Goal: Information Seeking & Learning: Learn about a topic

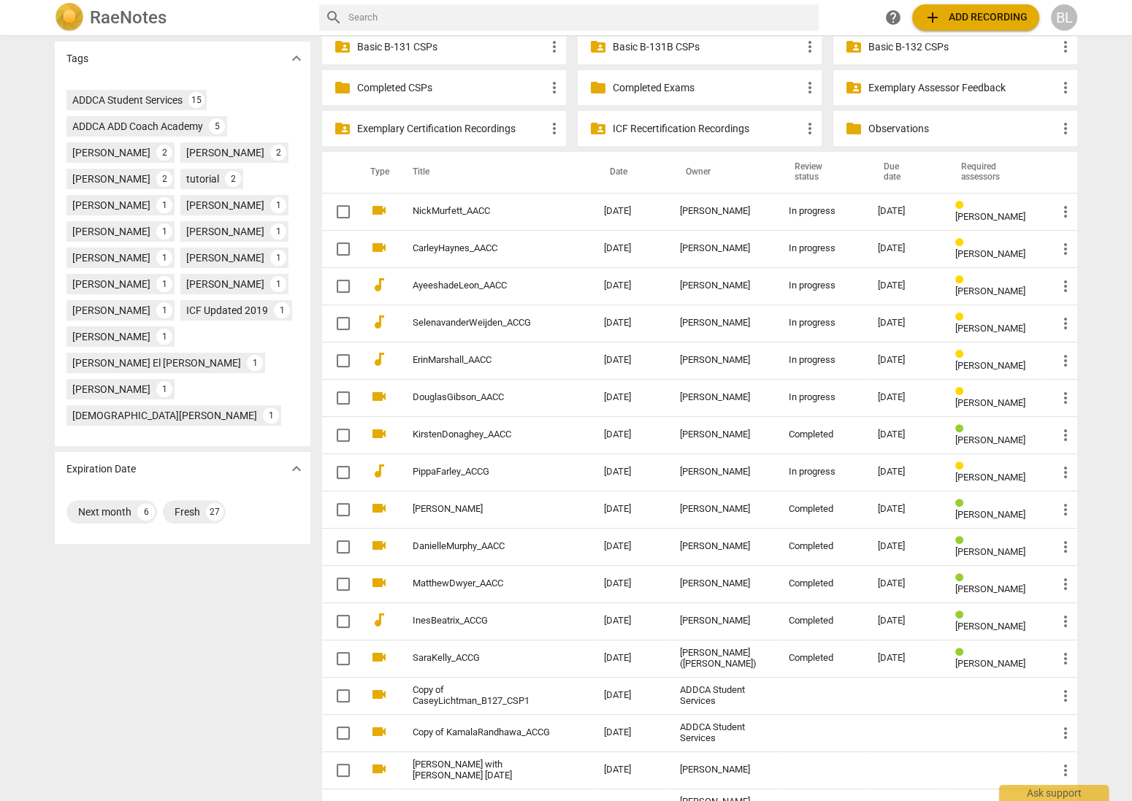
scroll to position [482, 0]
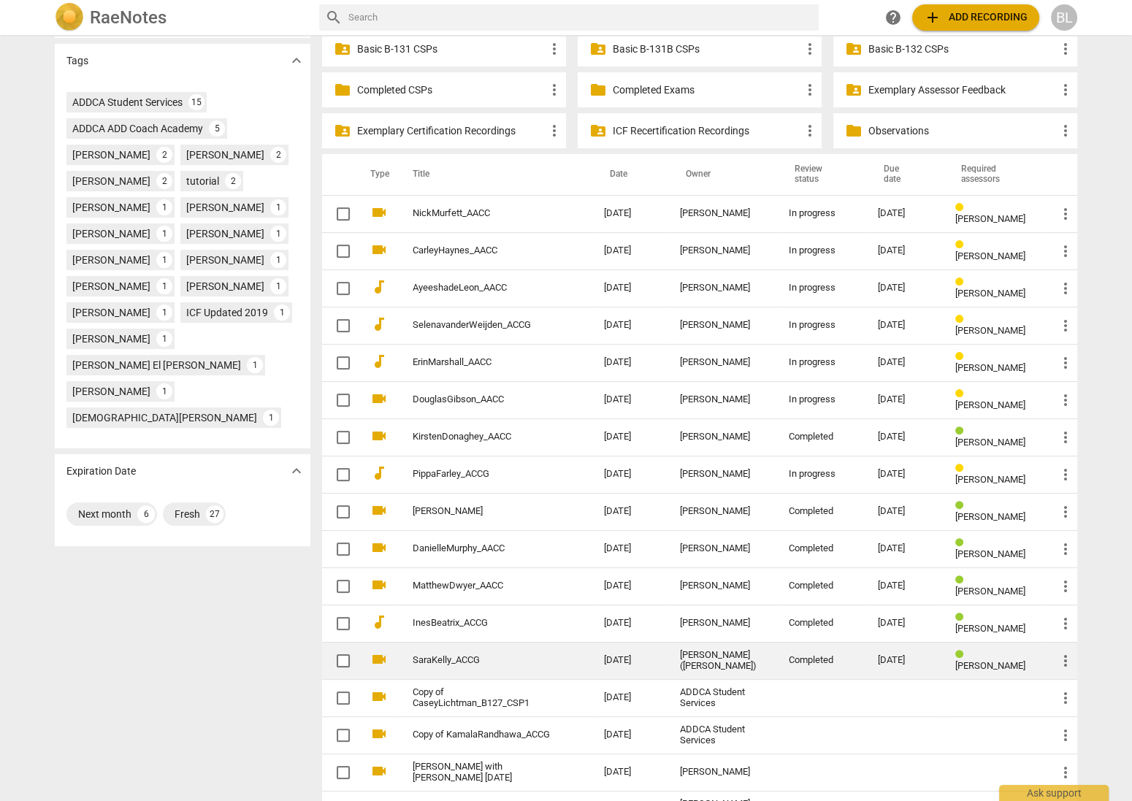
click at [1060, 655] on span "more_vert" at bounding box center [1065, 661] width 18 height 18
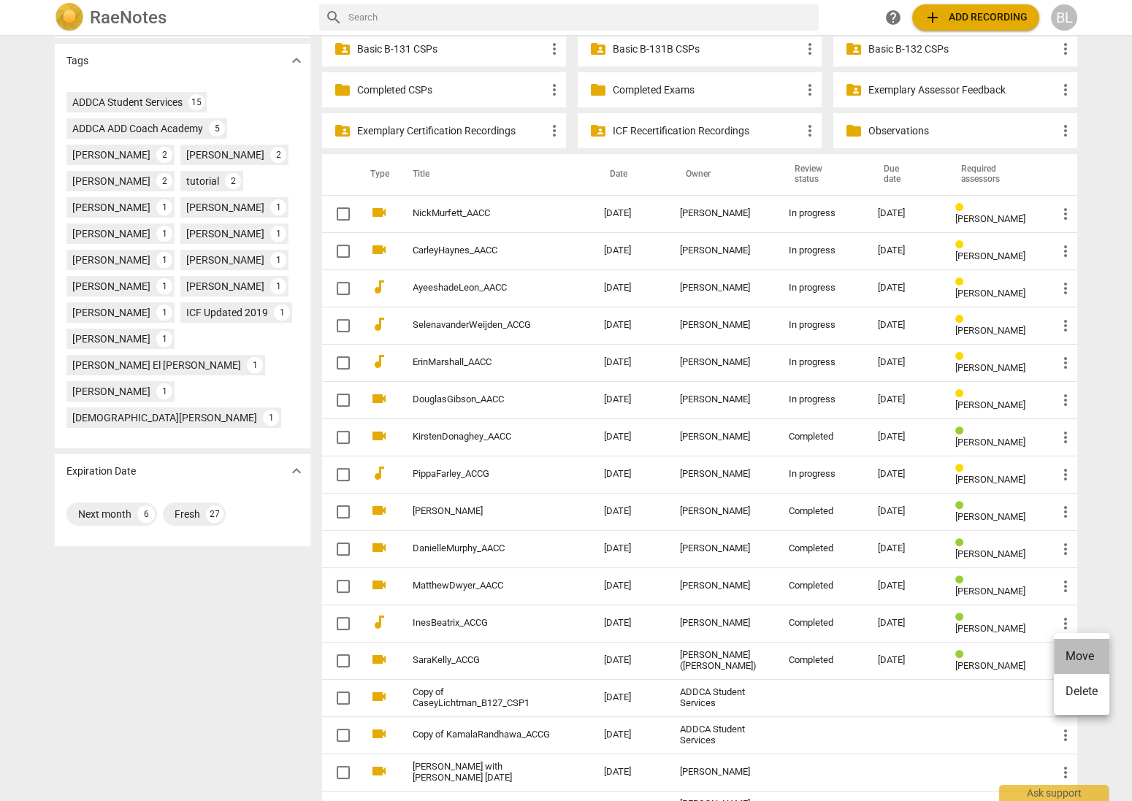
click at [1061, 653] on li "Move" at bounding box center [1081, 656] width 55 height 35
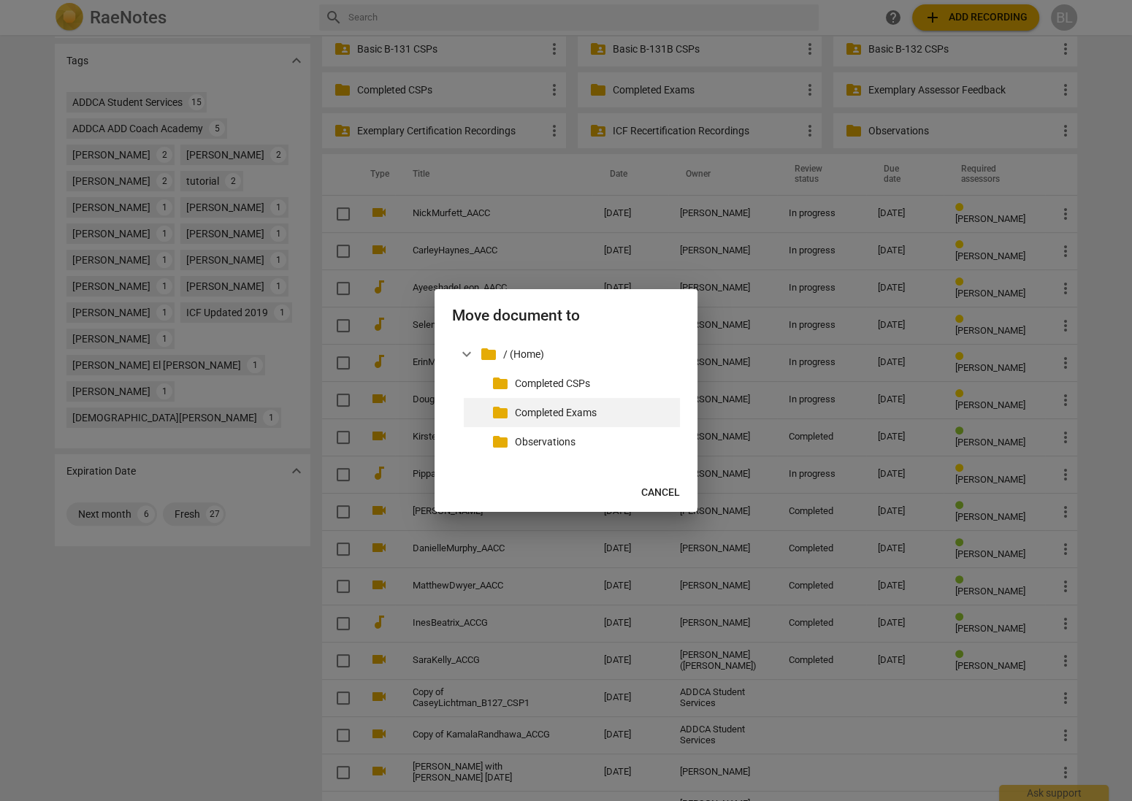
click at [542, 411] on p "Completed Exams" at bounding box center [594, 412] width 159 height 15
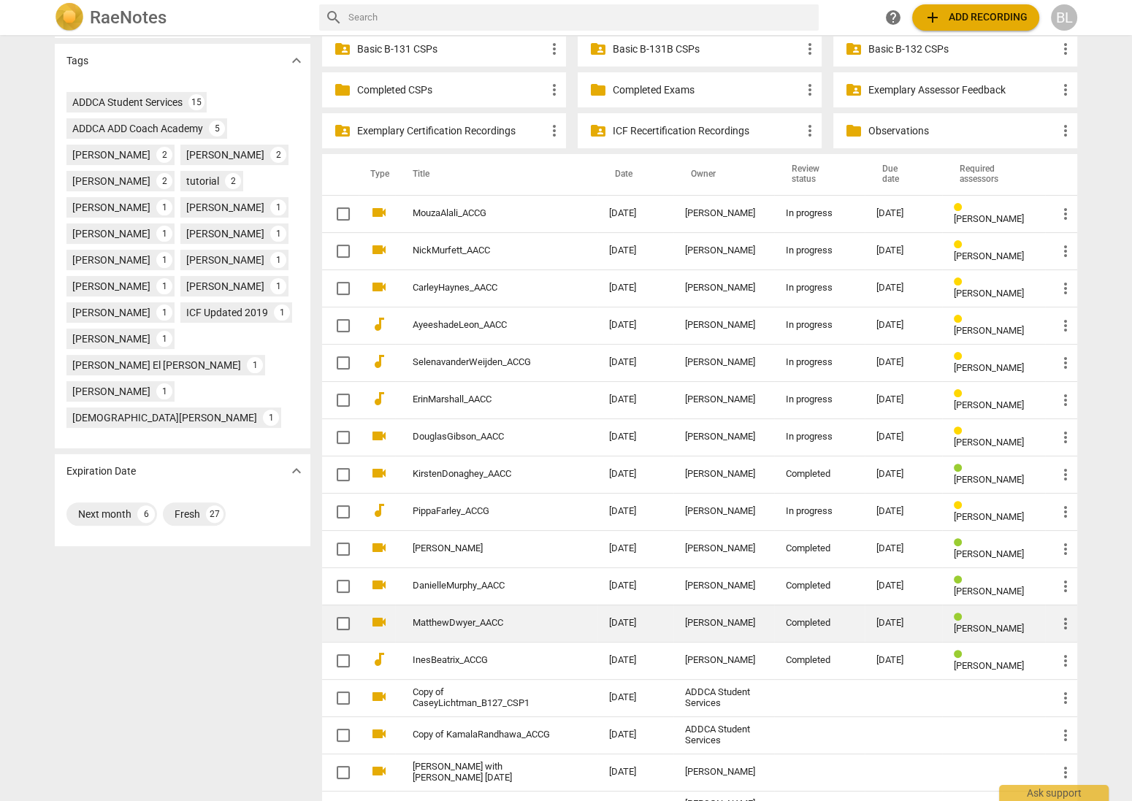
click at [977, 623] on span "[PERSON_NAME]" at bounding box center [989, 628] width 70 height 11
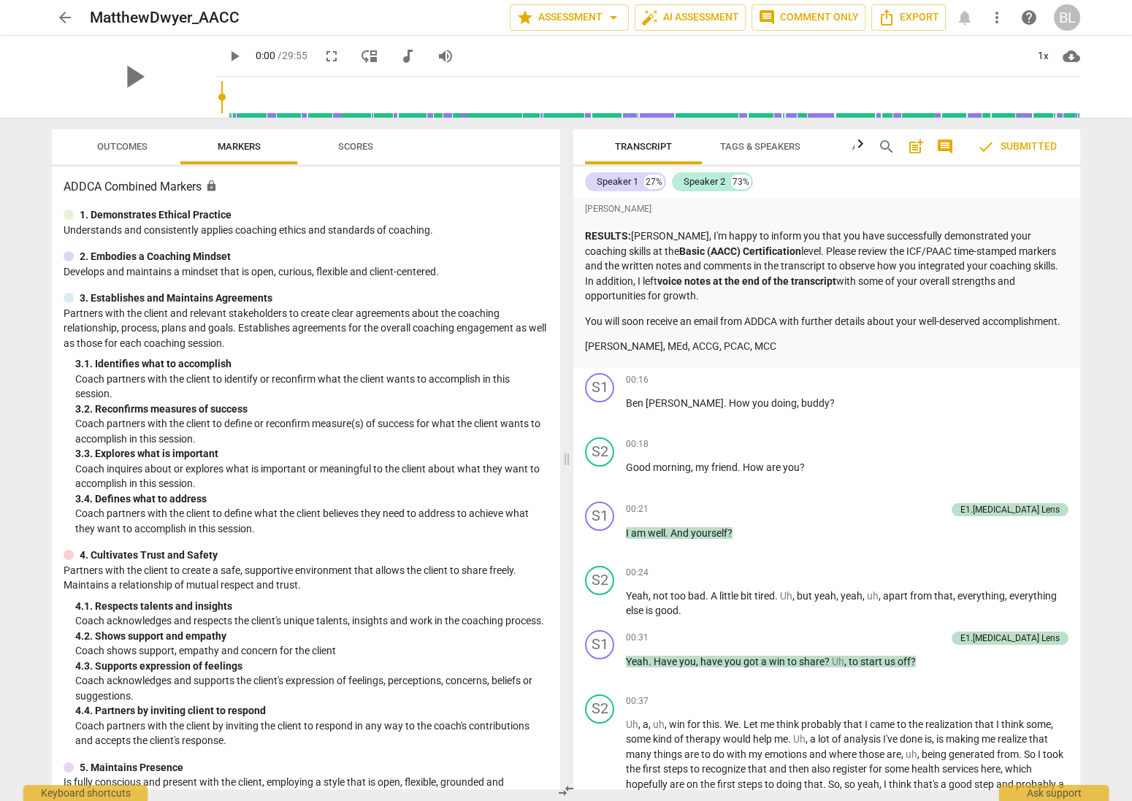
click at [66, 18] on span "arrow_back" at bounding box center [65, 18] width 18 height 18
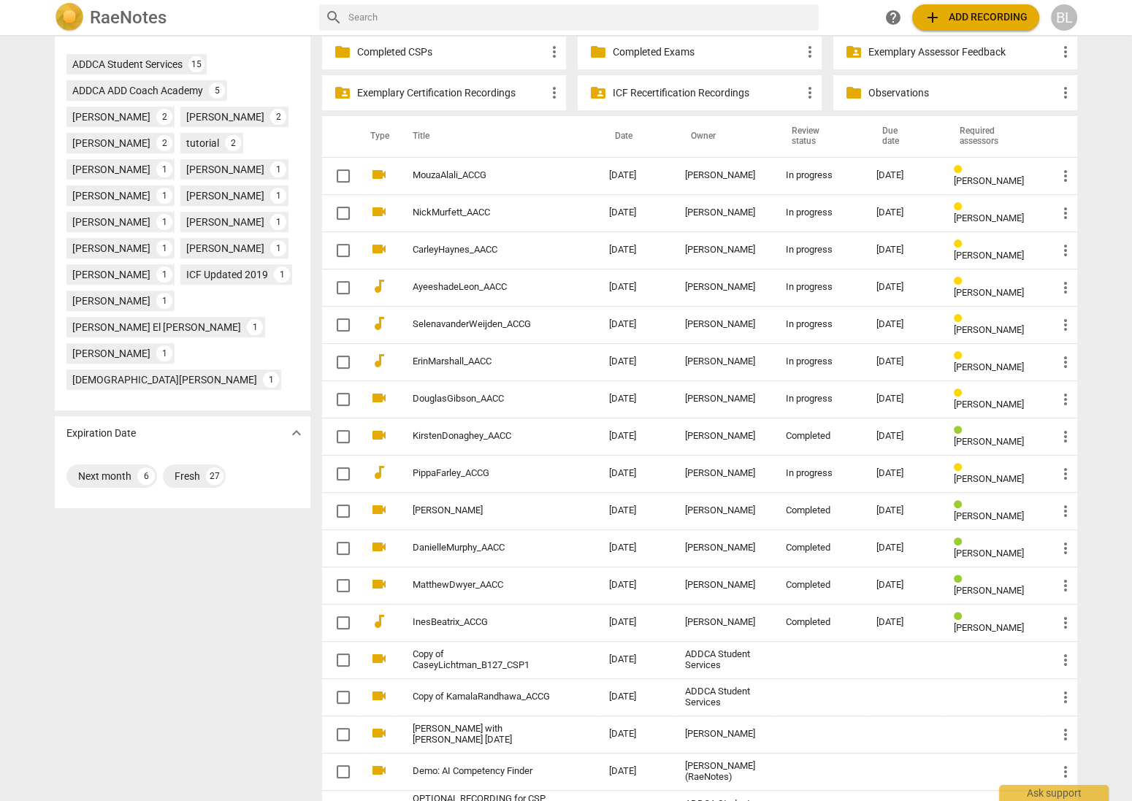
scroll to position [523, 0]
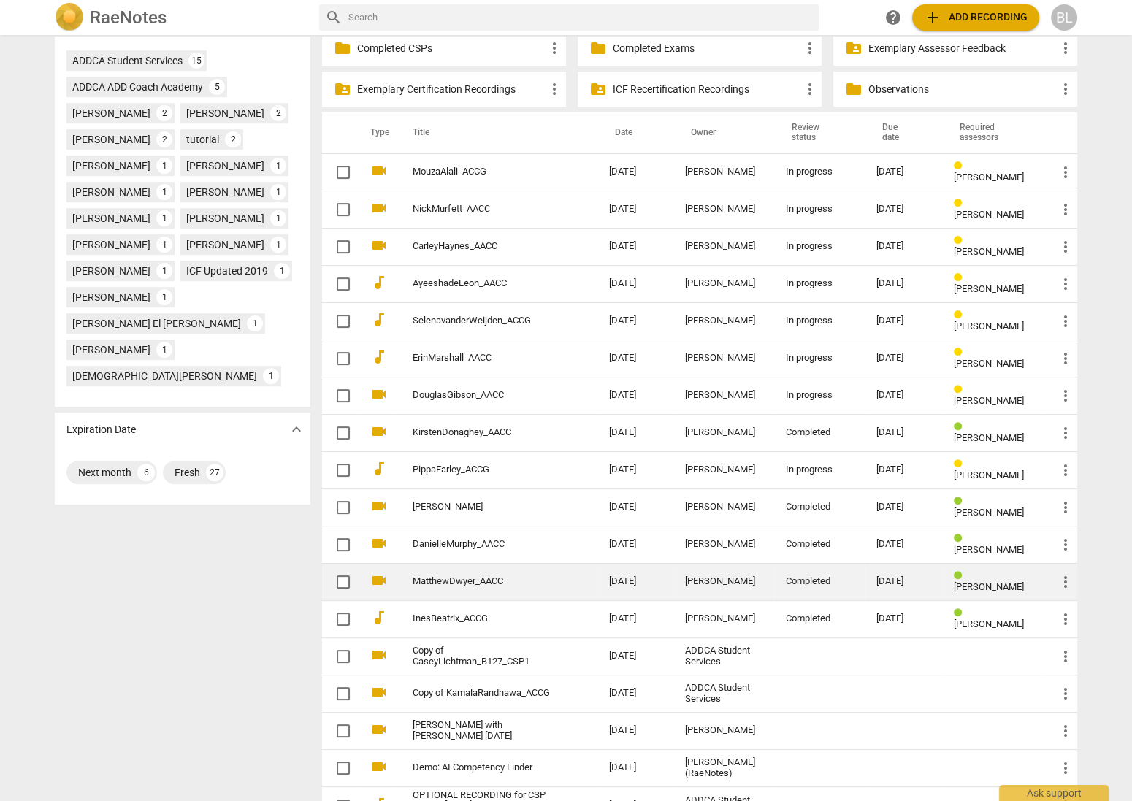
click at [972, 581] on span "[PERSON_NAME]" at bounding box center [989, 586] width 70 height 11
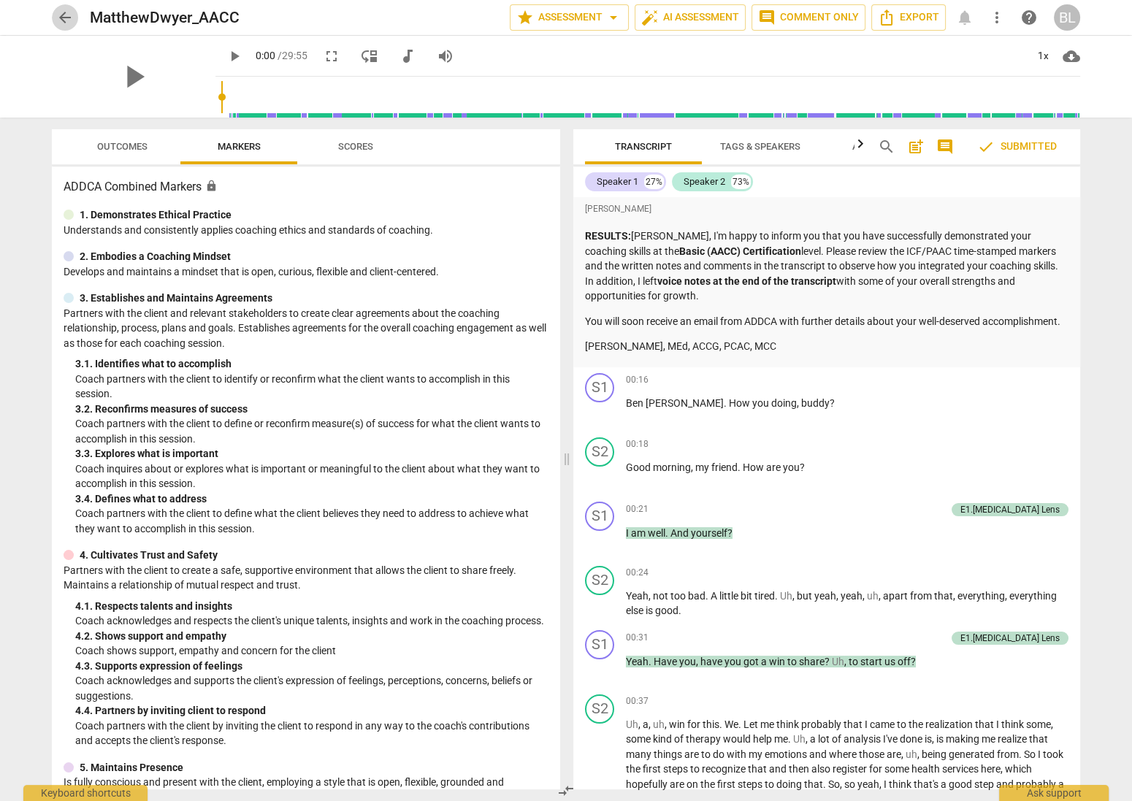
click at [61, 15] on span "arrow_back" at bounding box center [65, 18] width 18 height 18
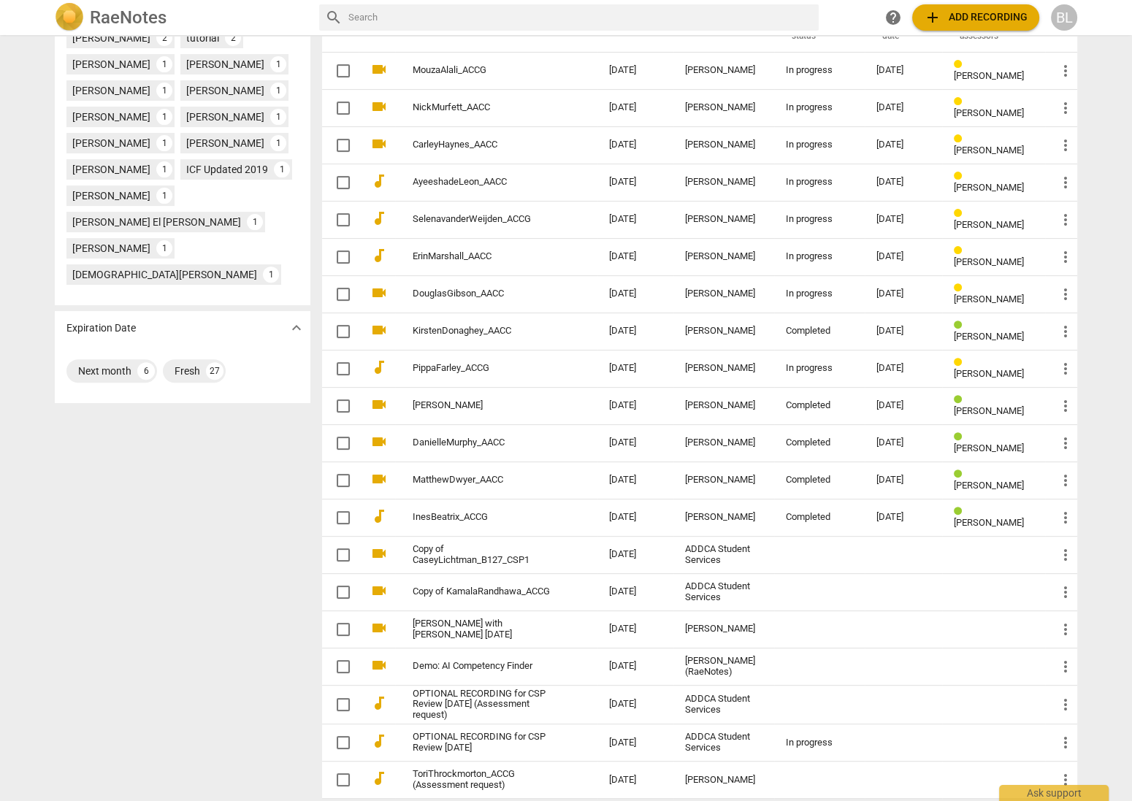
scroll to position [603, 0]
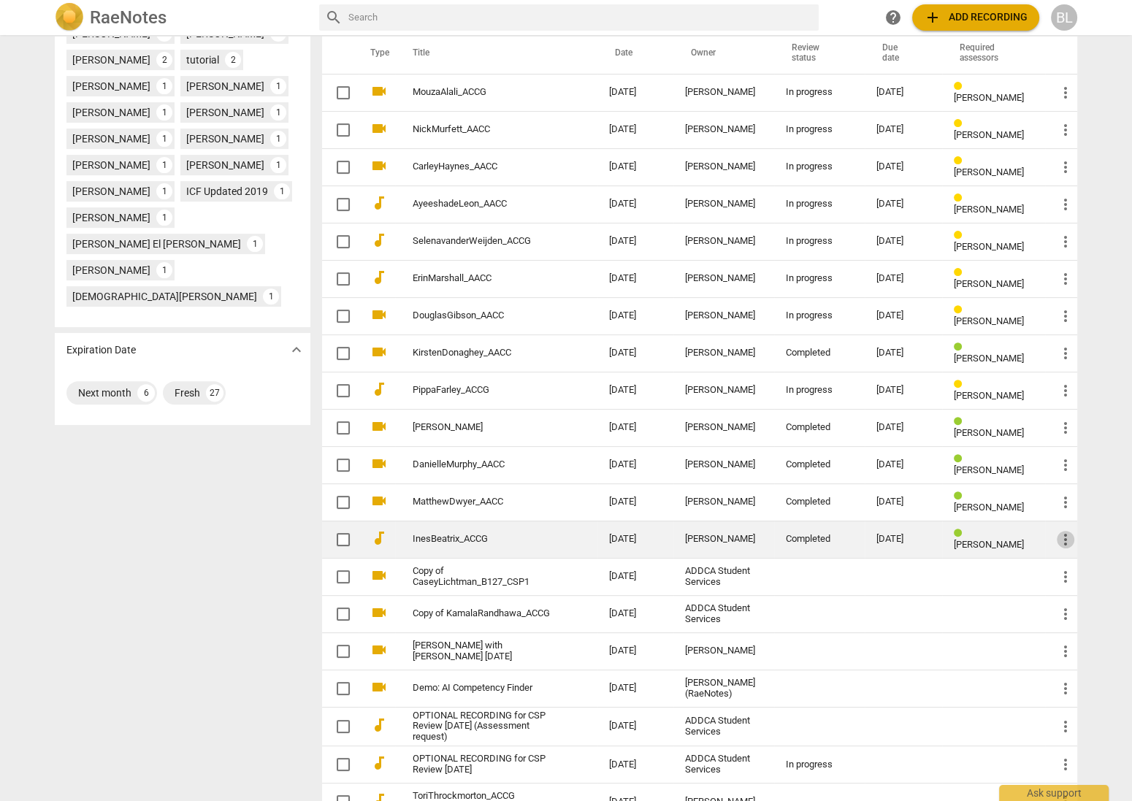
click at [1063, 531] on span "more_vert" at bounding box center [1065, 540] width 18 height 18
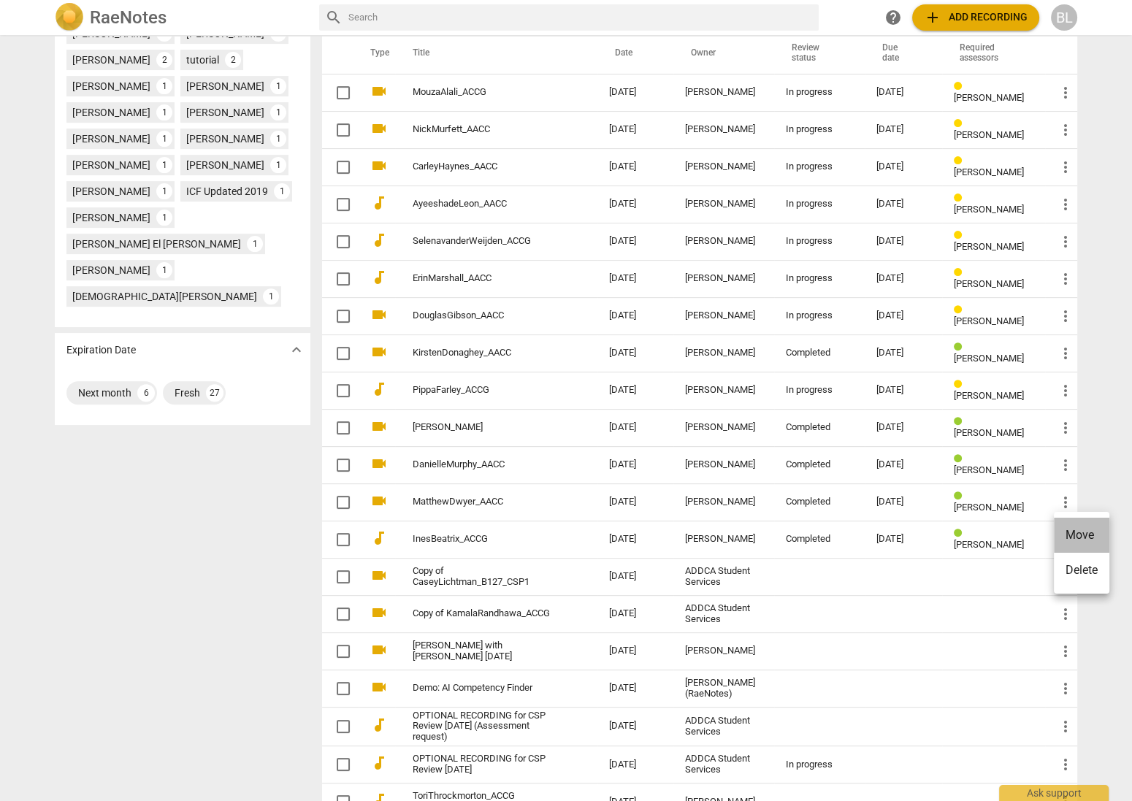
click at [1066, 529] on li "Move" at bounding box center [1081, 535] width 55 height 35
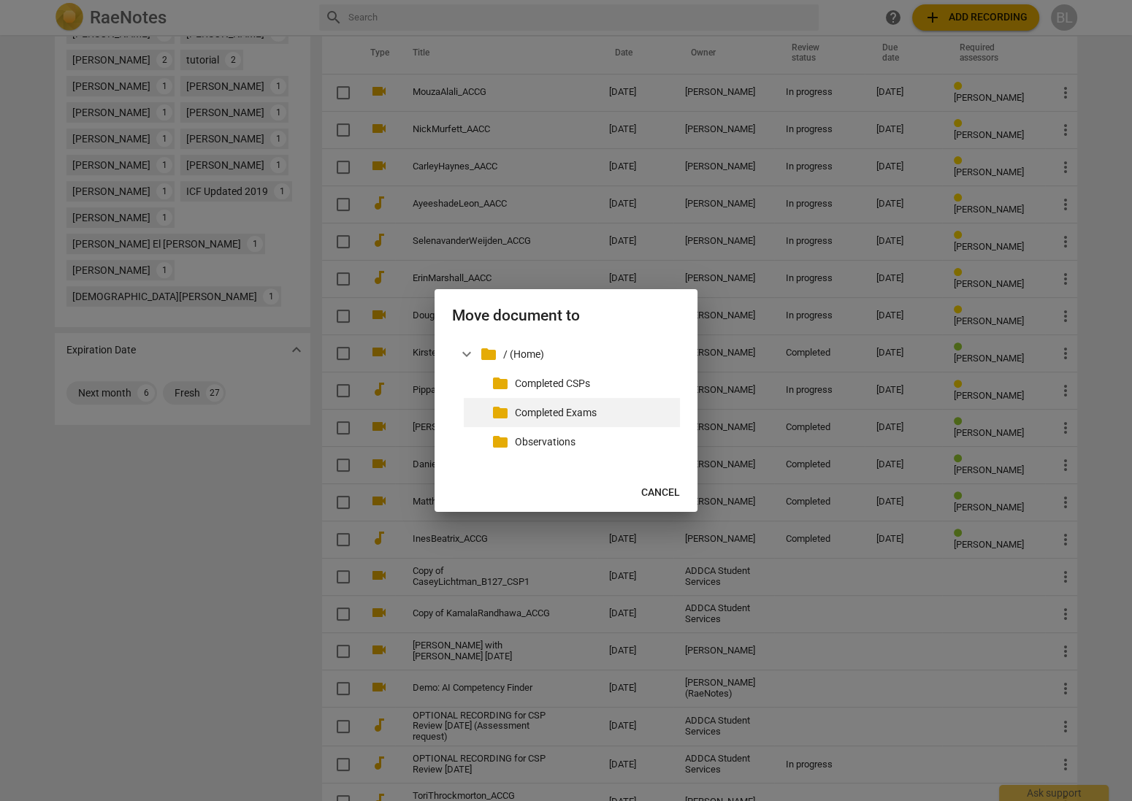
click at [581, 406] on p "Completed Exams" at bounding box center [594, 412] width 159 height 15
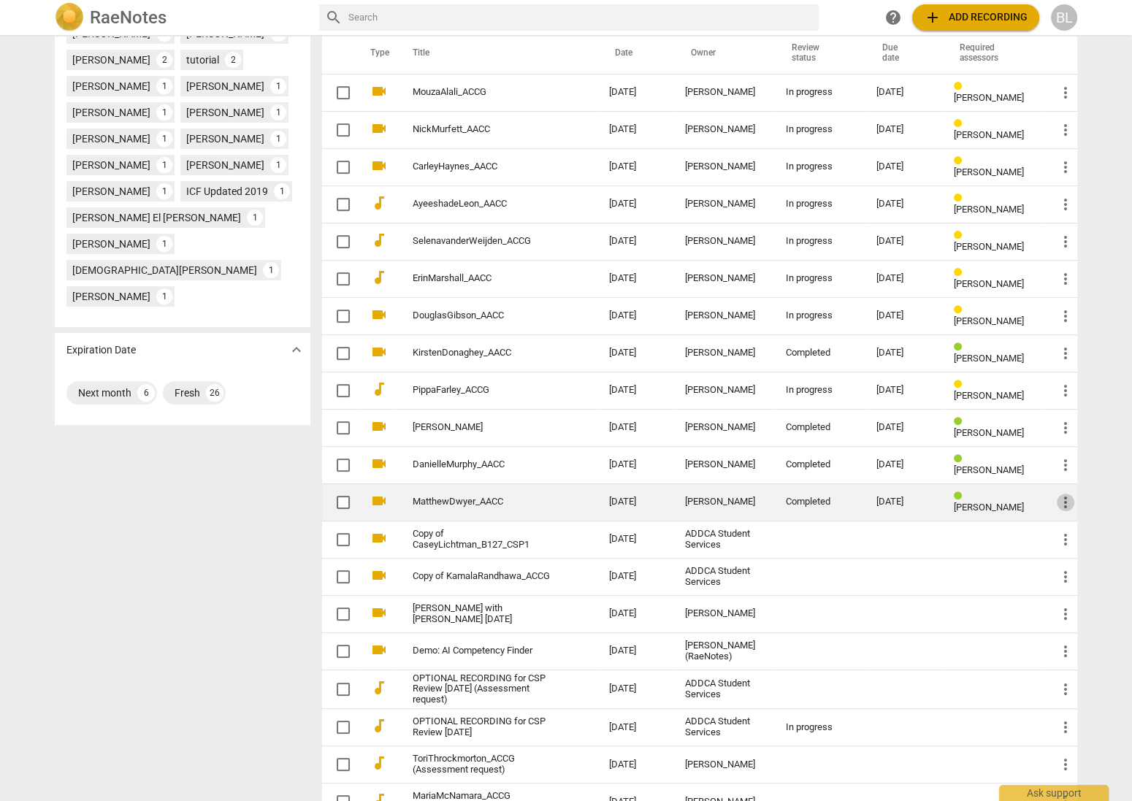
click at [1062, 494] on span "more_vert" at bounding box center [1065, 503] width 18 height 18
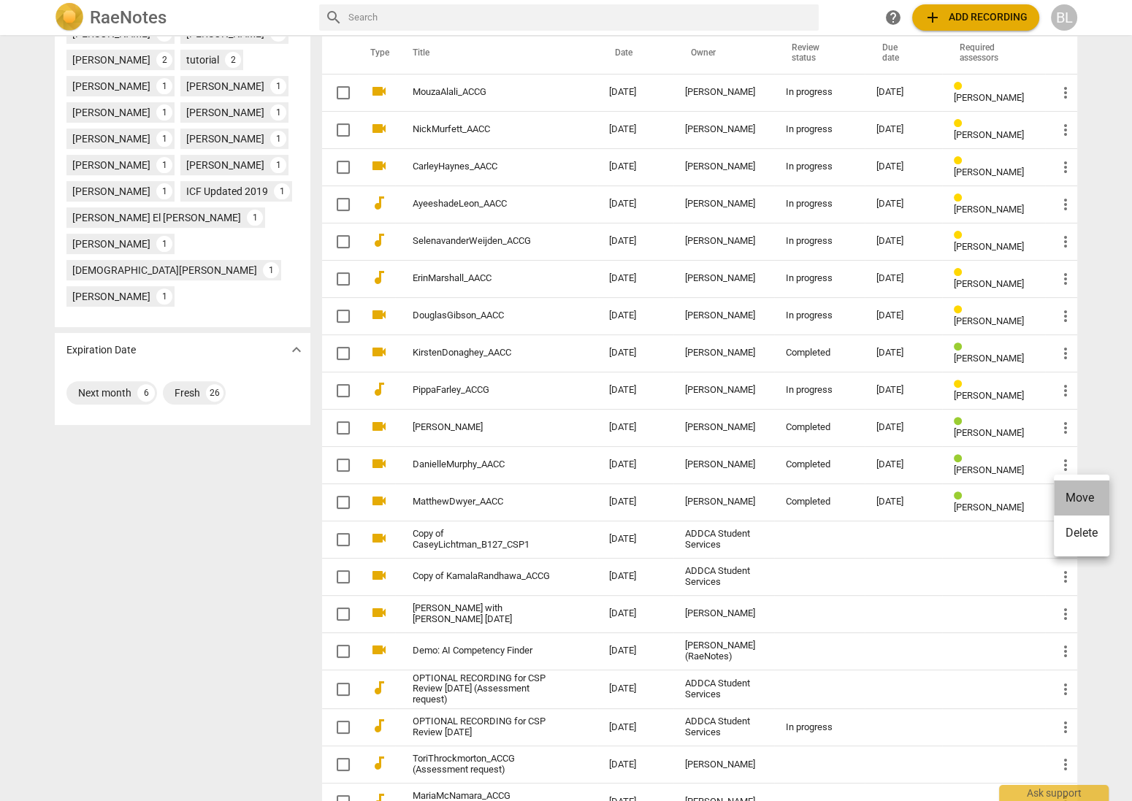
click at [1063, 493] on li "Move" at bounding box center [1081, 497] width 55 height 35
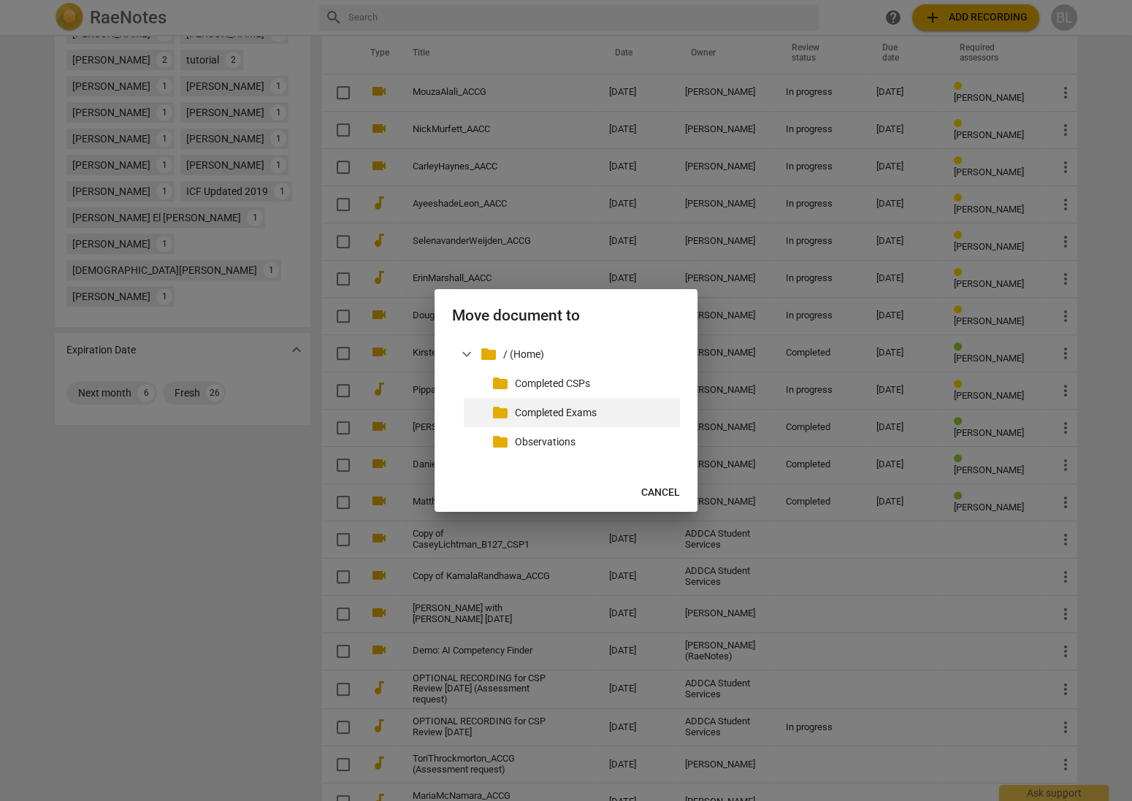
click at [556, 409] on p "Completed Exams" at bounding box center [594, 412] width 159 height 15
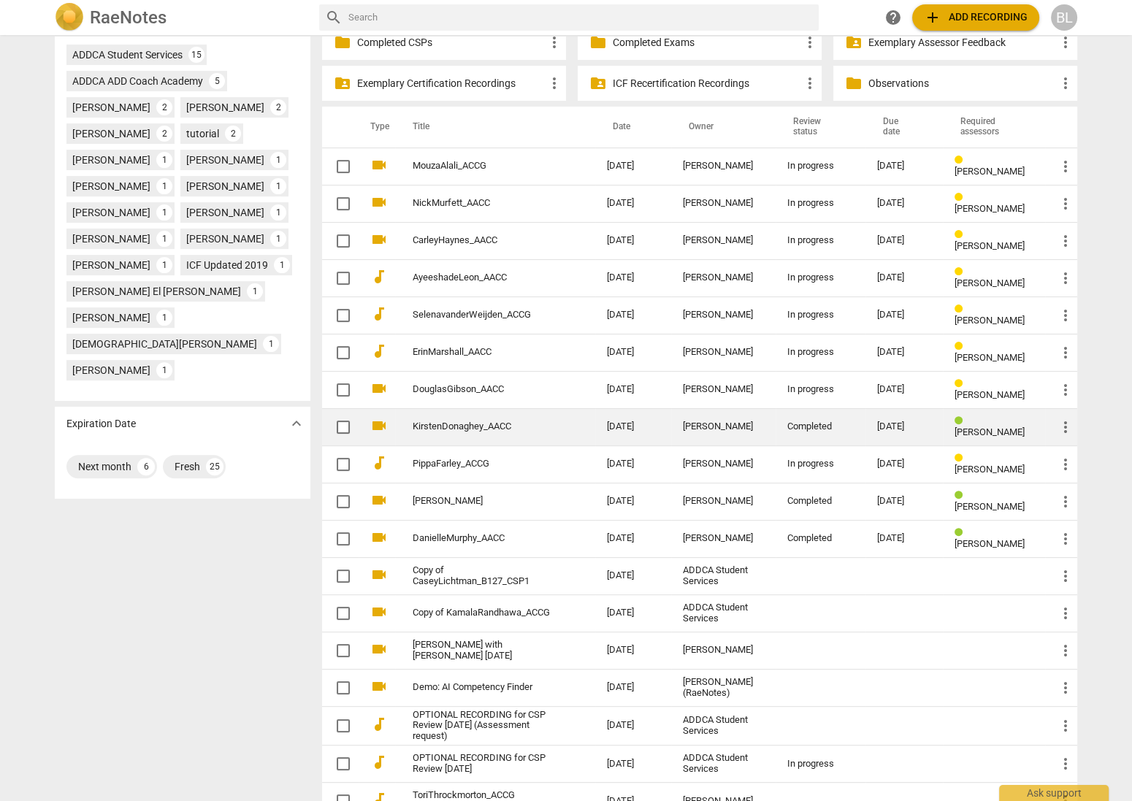
scroll to position [526, 0]
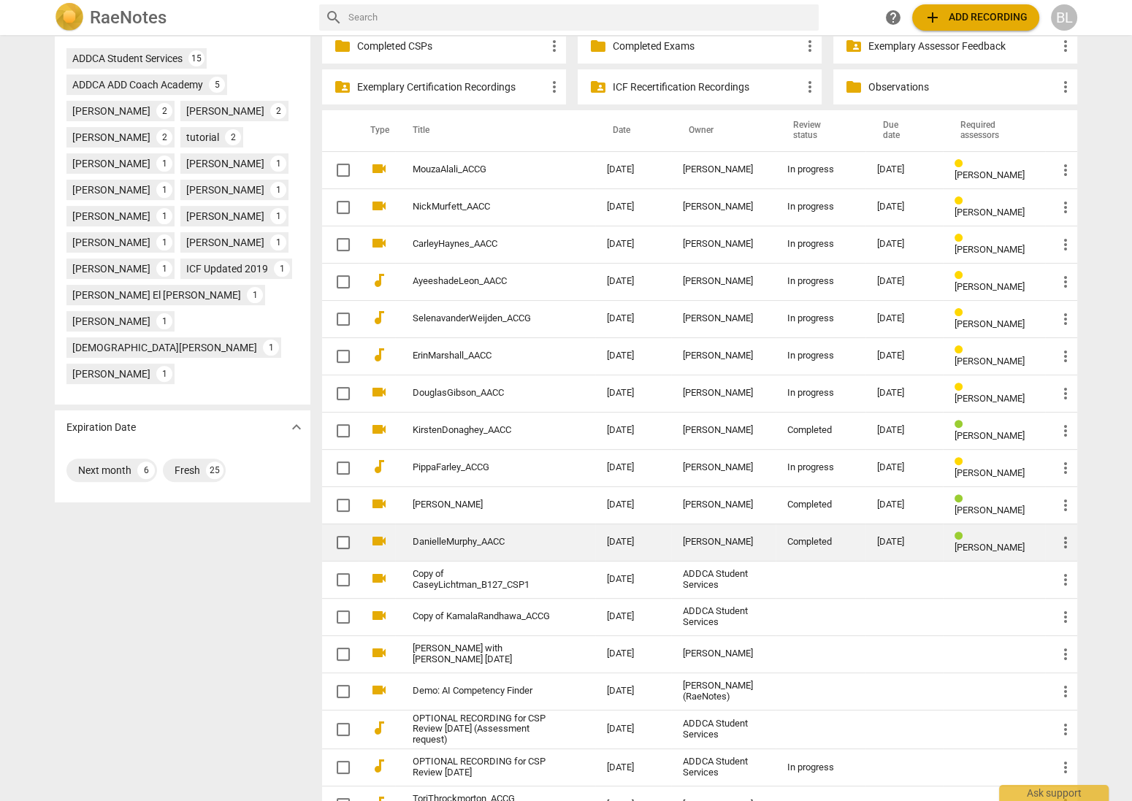
click at [977, 542] on span "[PERSON_NAME]" at bounding box center [989, 547] width 70 height 11
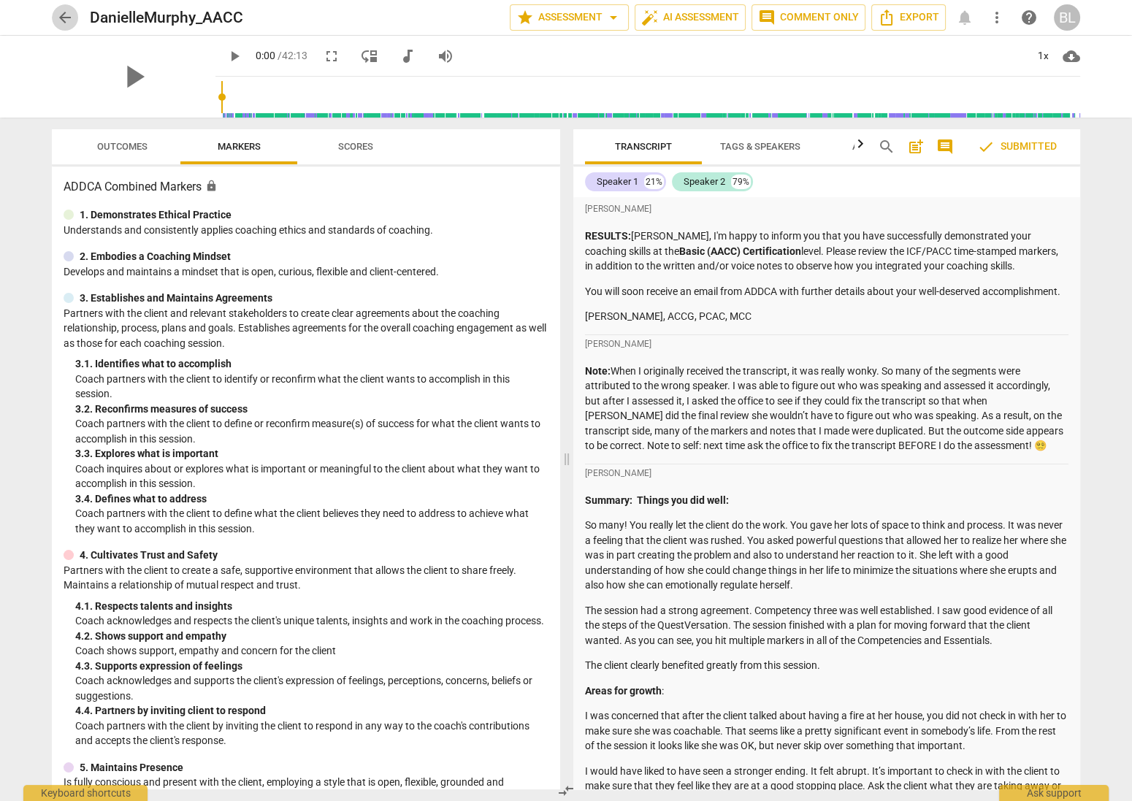
click at [66, 15] on span "arrow_back" at bounding box center [65, 18] width 18 height 18
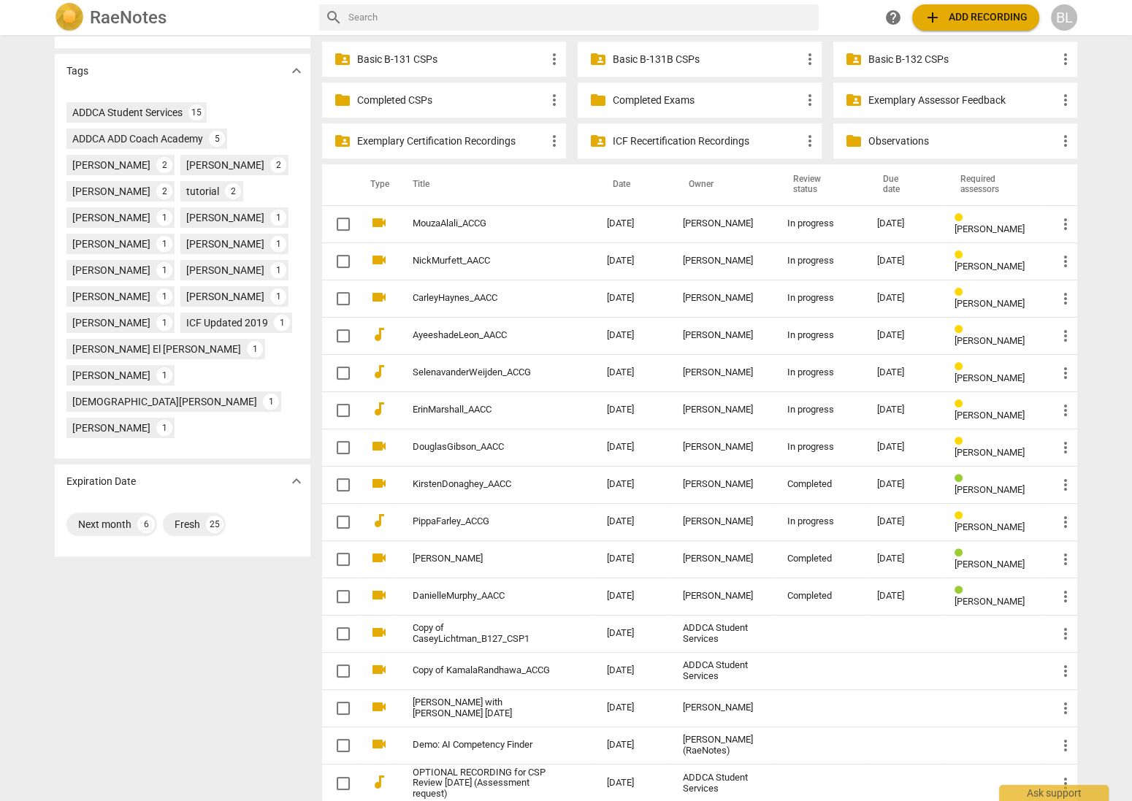
scroll to position [473, 0]
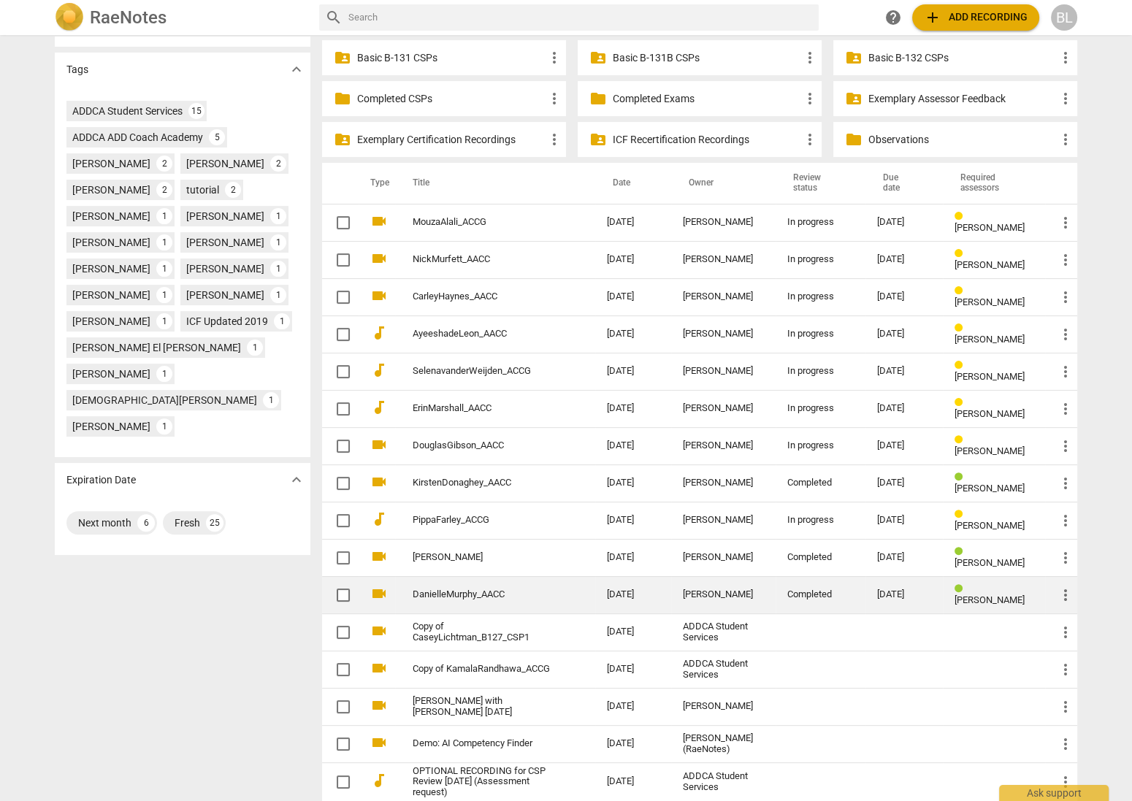
click at [1062, 588] on span "more_vert" at bounding box center [1065, 595] width 18 height 18
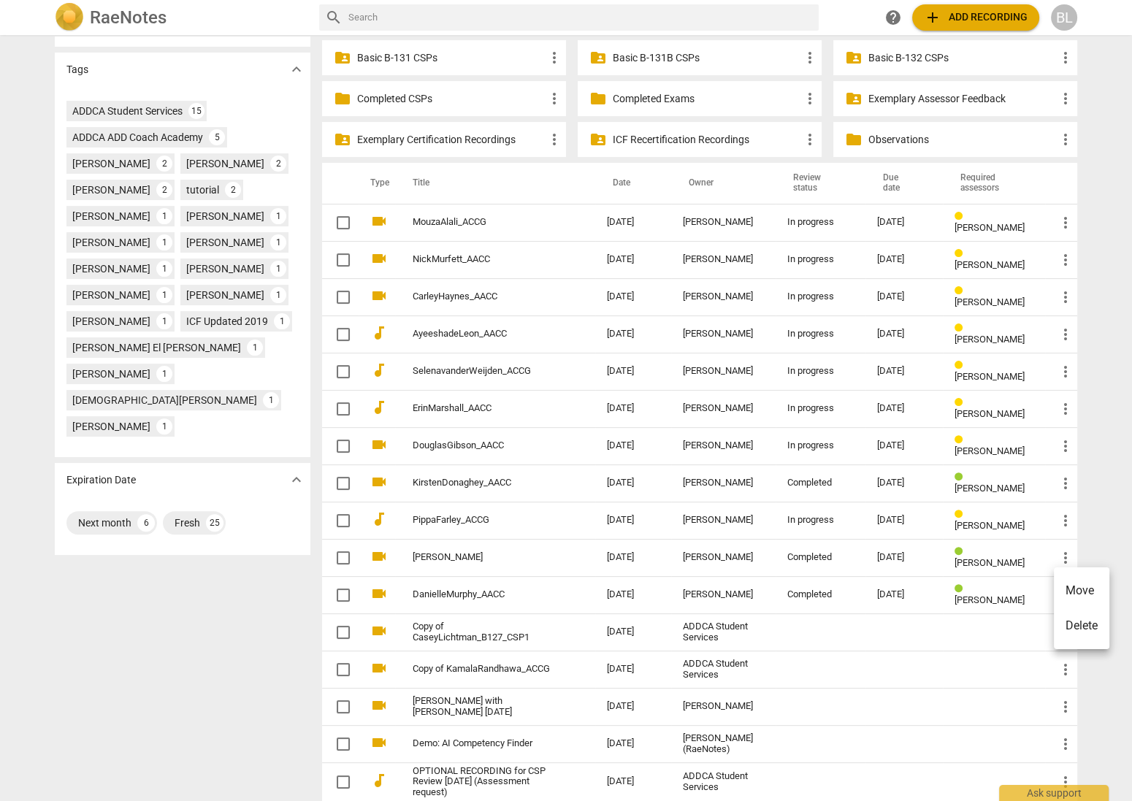
click at [1068, 583] on li "Move" at bounding box center [1081, 590] width 55 height 35
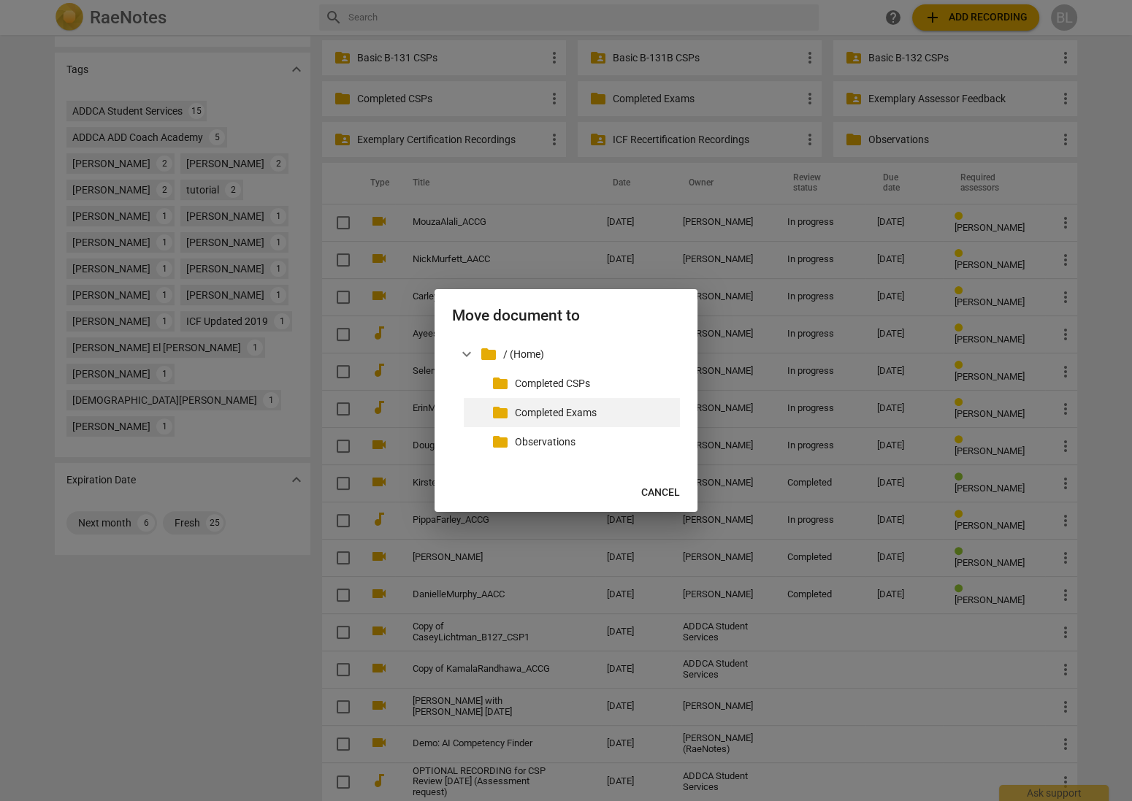
click at [575, 407] on p "Completed Exams" at bounding box center [594, 412] width 159 height 15
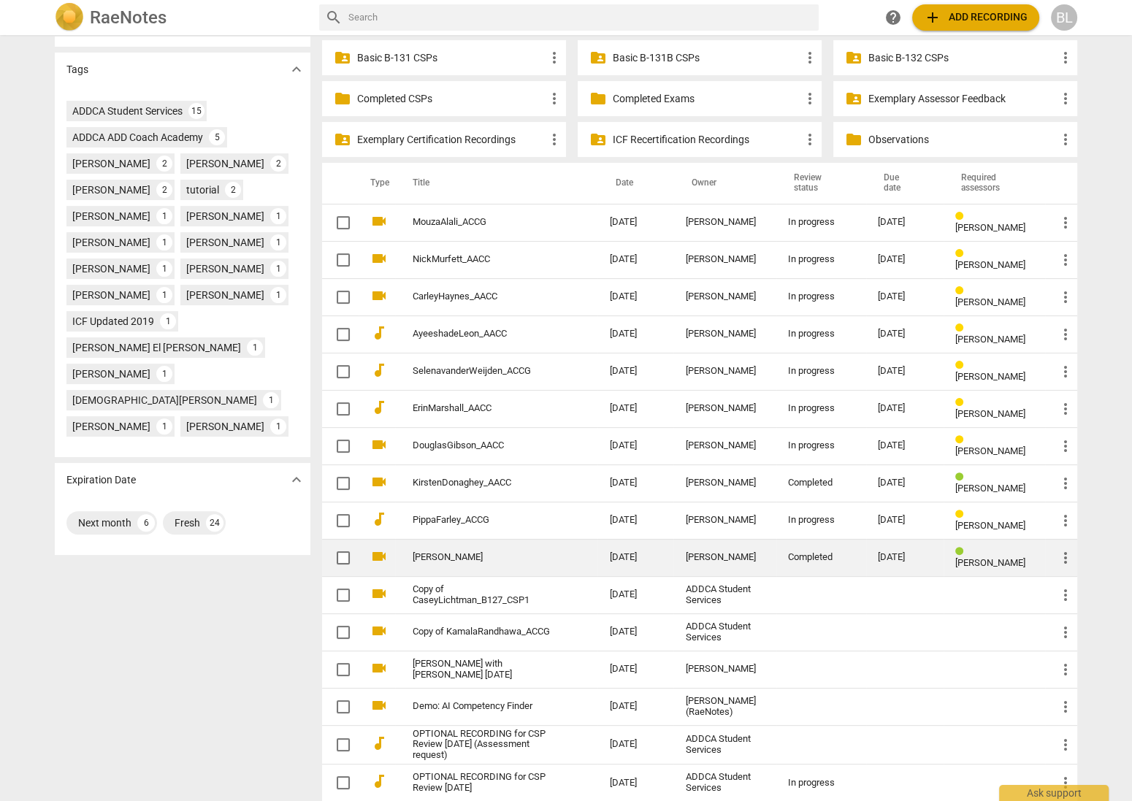
click at [972, 557] on span "[PERSON_NAME]" at bounding box center [990, 562] width 70 height 11
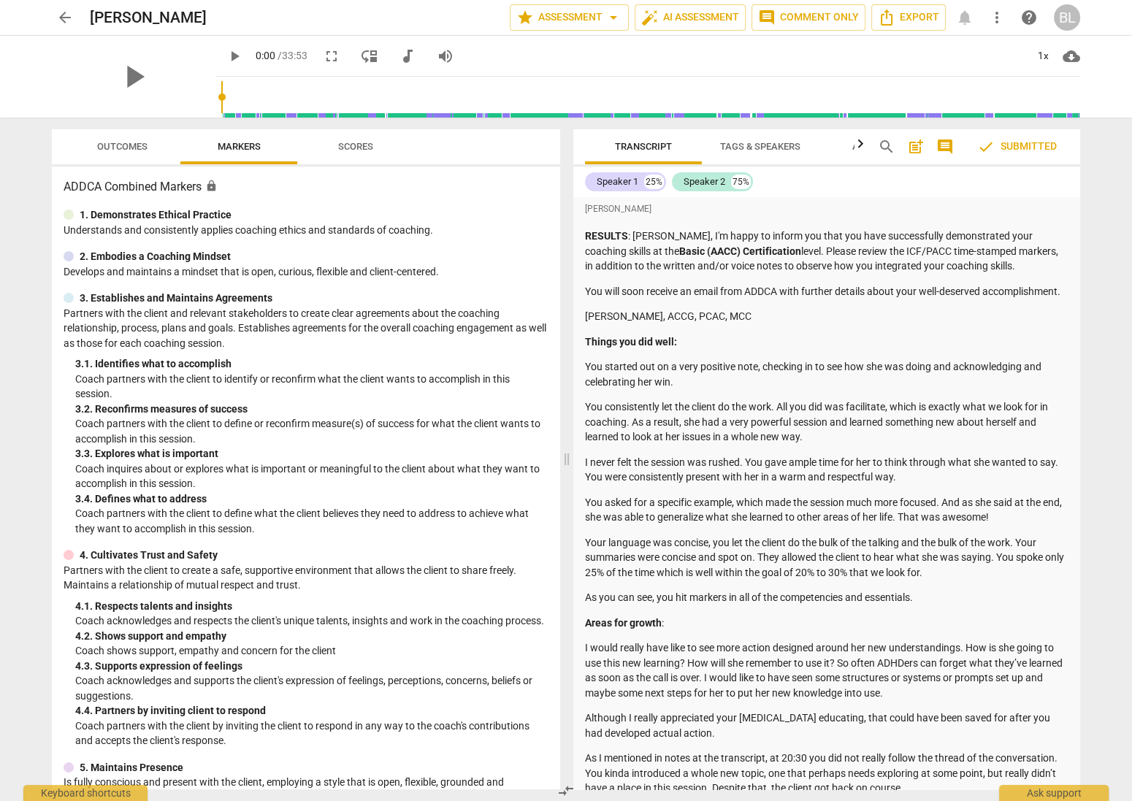
click at [64, 15] on span "arrow_back" at bounding box center [65, 18] width 18 height 18
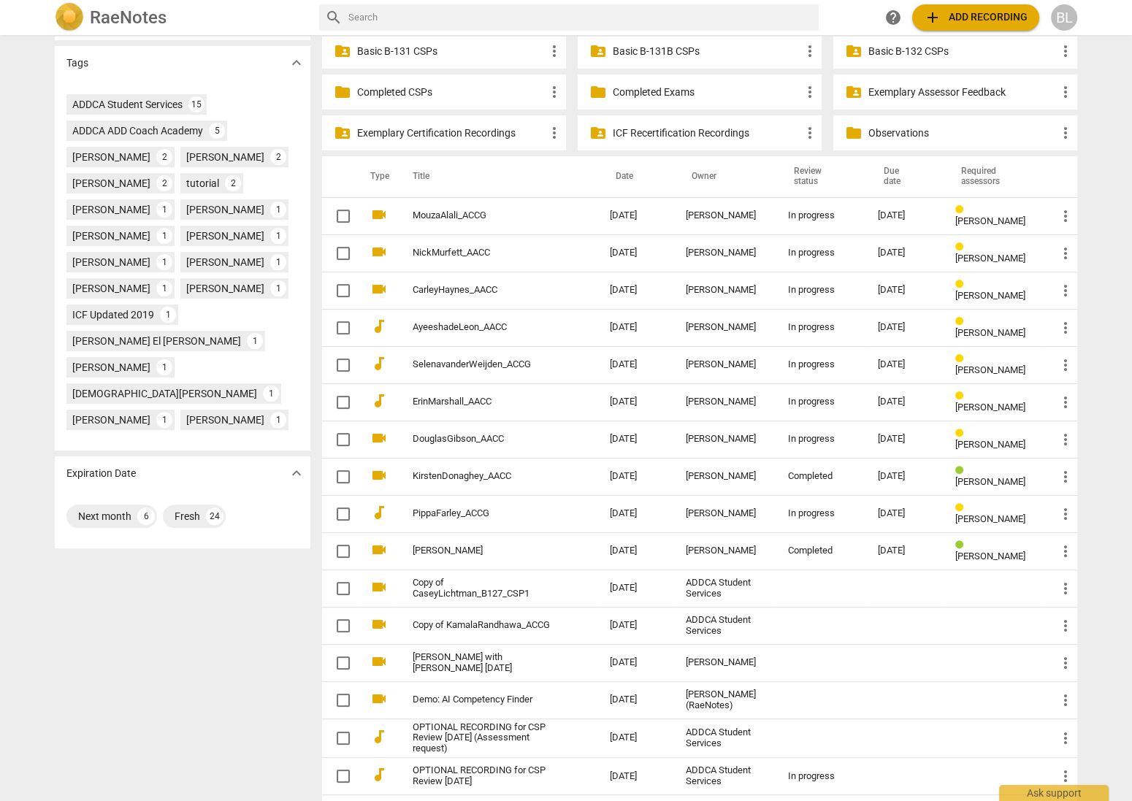
scroll to position [479, 0]
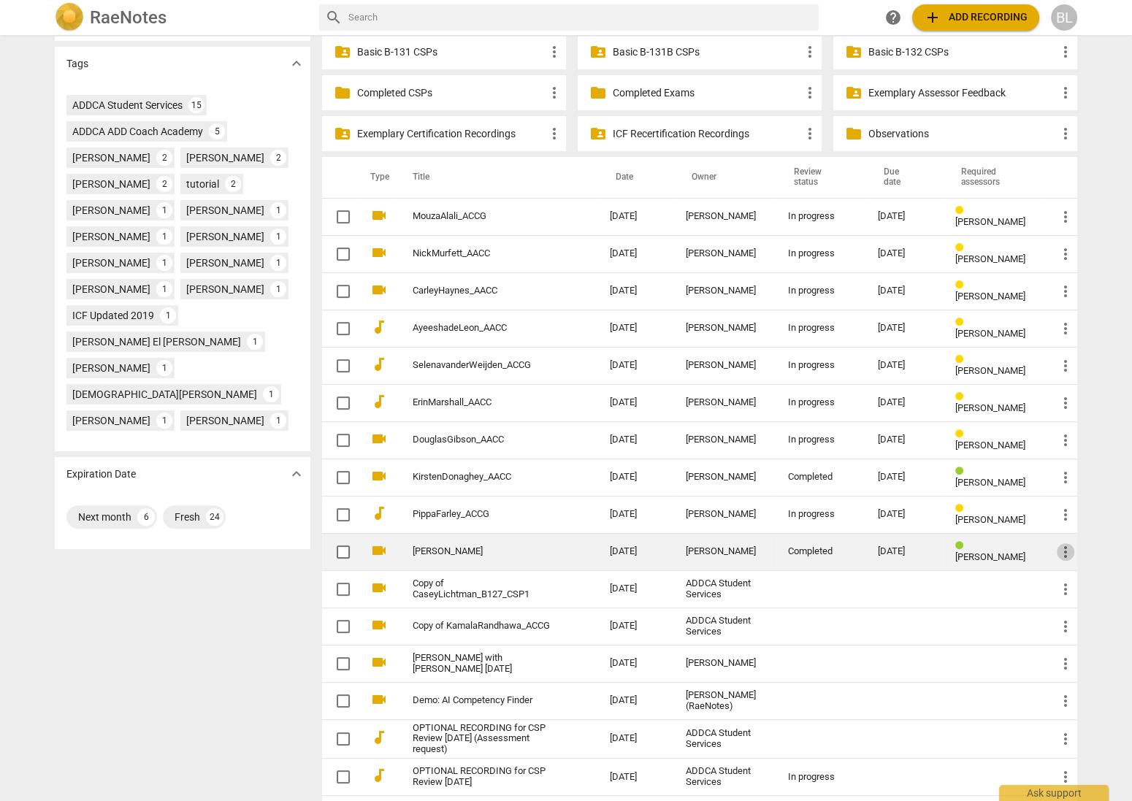
click at [1063, 545] on span "more_vert" at bounding box center [1065, 552] width 18 height 18
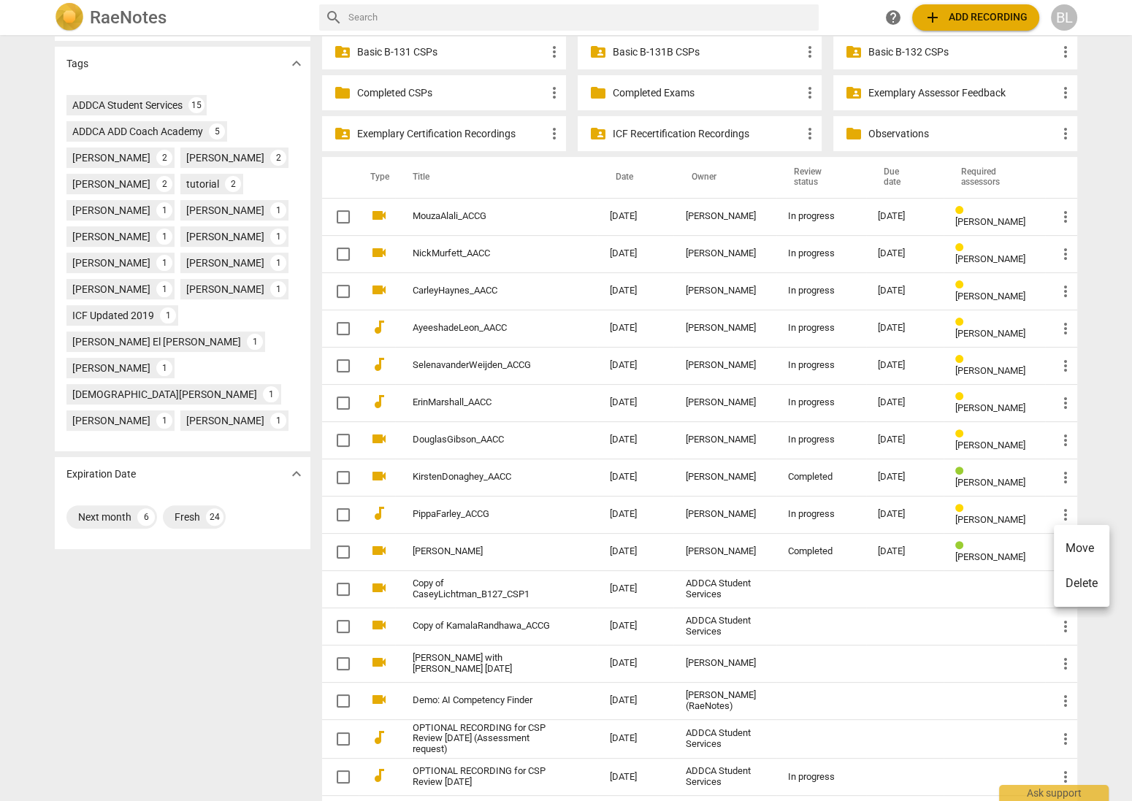
click at [1079, 542] on li "Move" at bounding box center [1081, 548] width 55 height 35
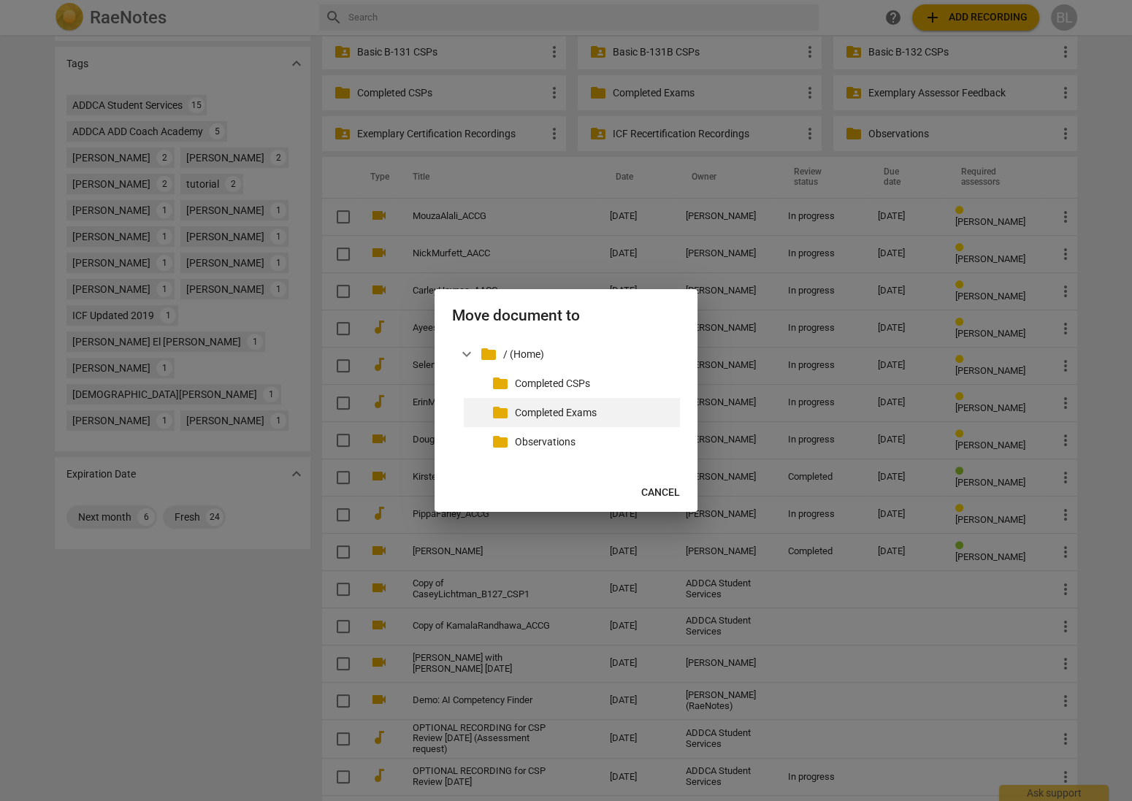
click at [550, 410] on p "Completed Exams" at bounding box center [594, 412] width 159 height 15
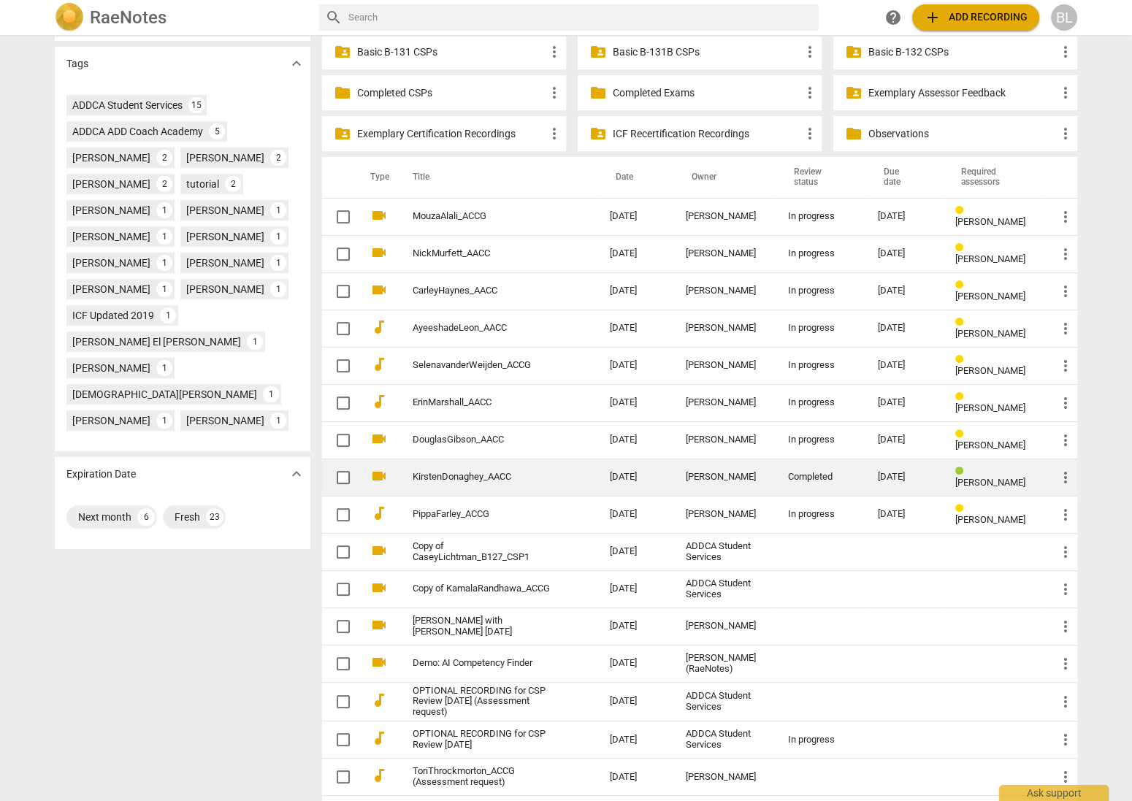
click at [997, 477] on span "[PERSON_NAME]" at bounding box center [990, 482] width 70 height 11
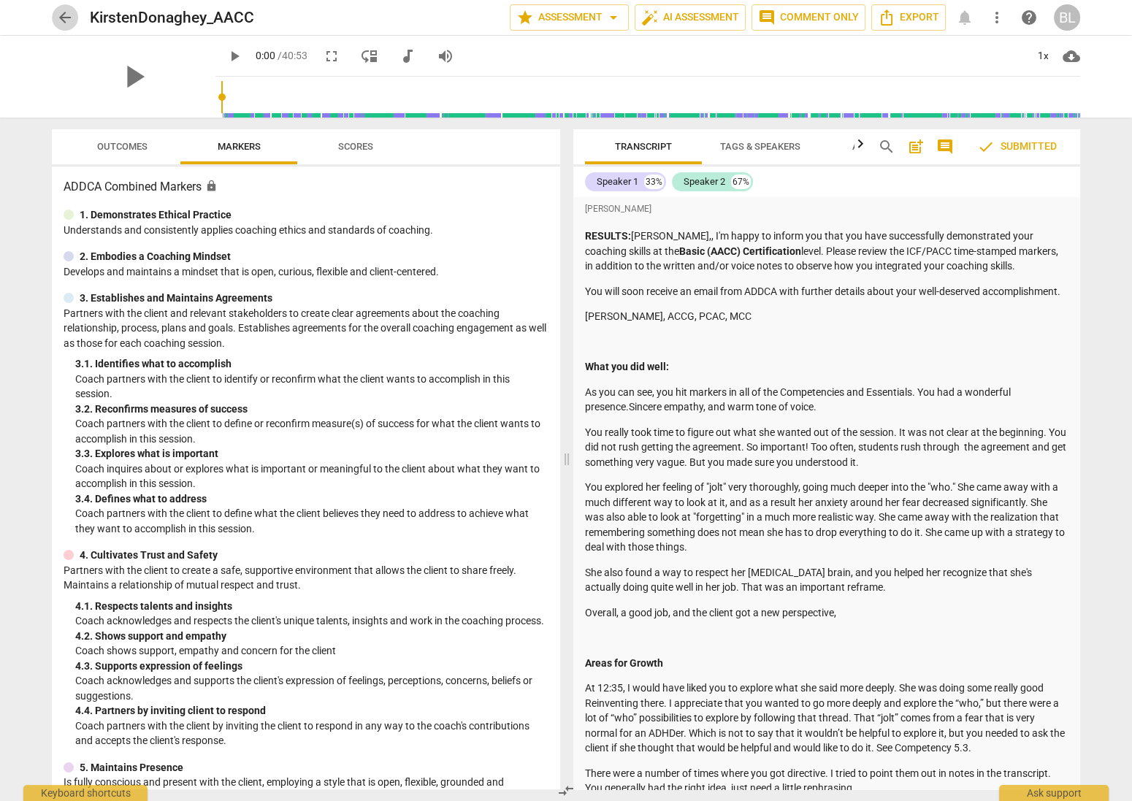
click at [64, 16] on span "arrow_back" at bounding box center [65, 18] width 18 height 18
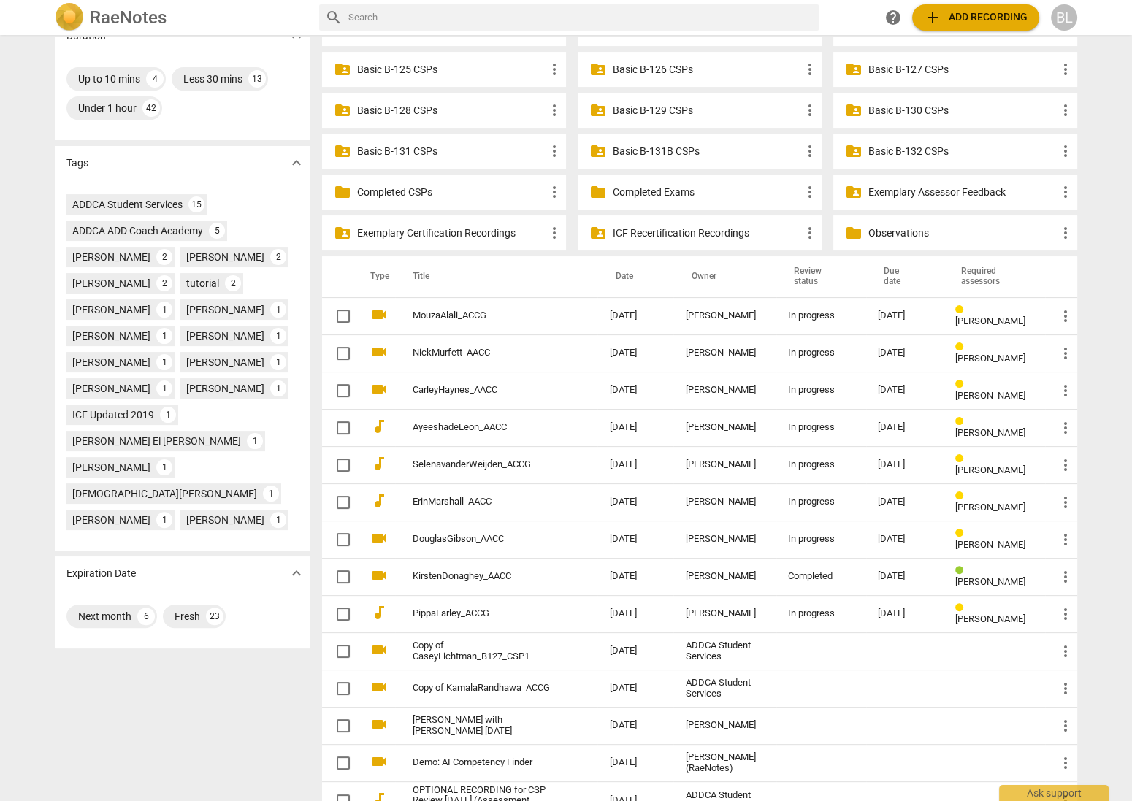
scroll to position [382, 0]
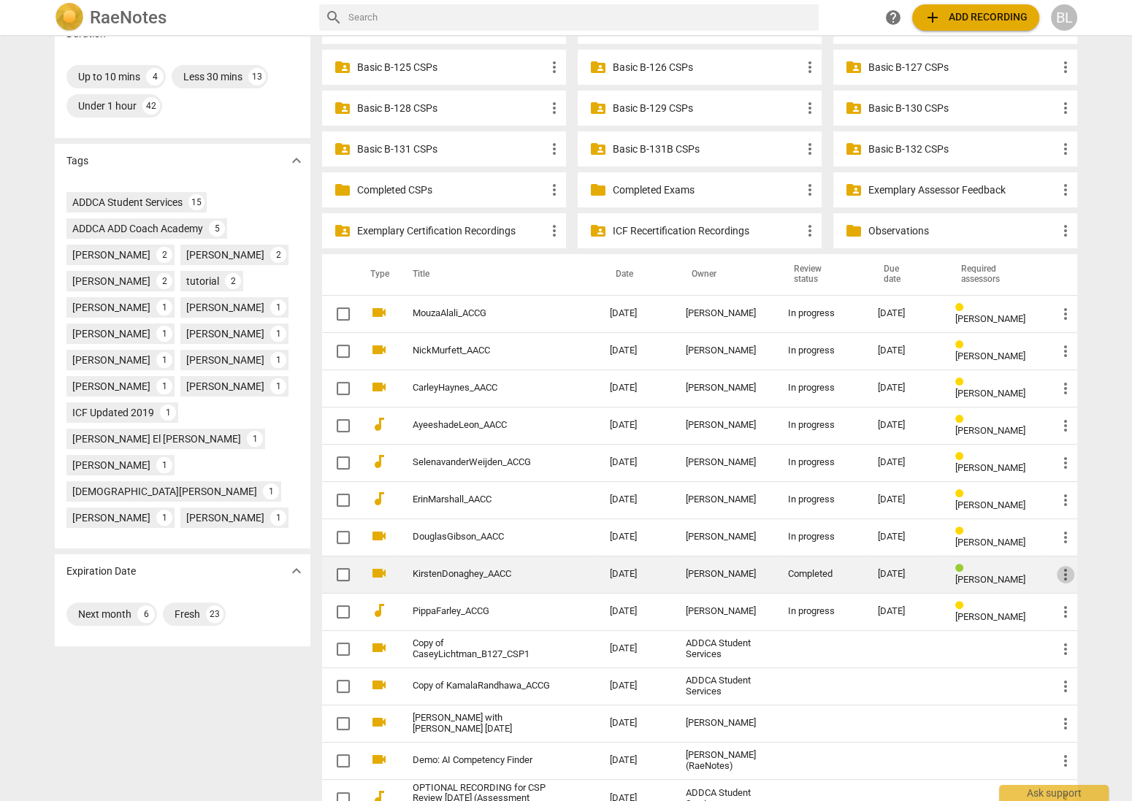
click at [1064, 569] on span "more_vert" at bounding box center [1065, 575] width 18 height 18
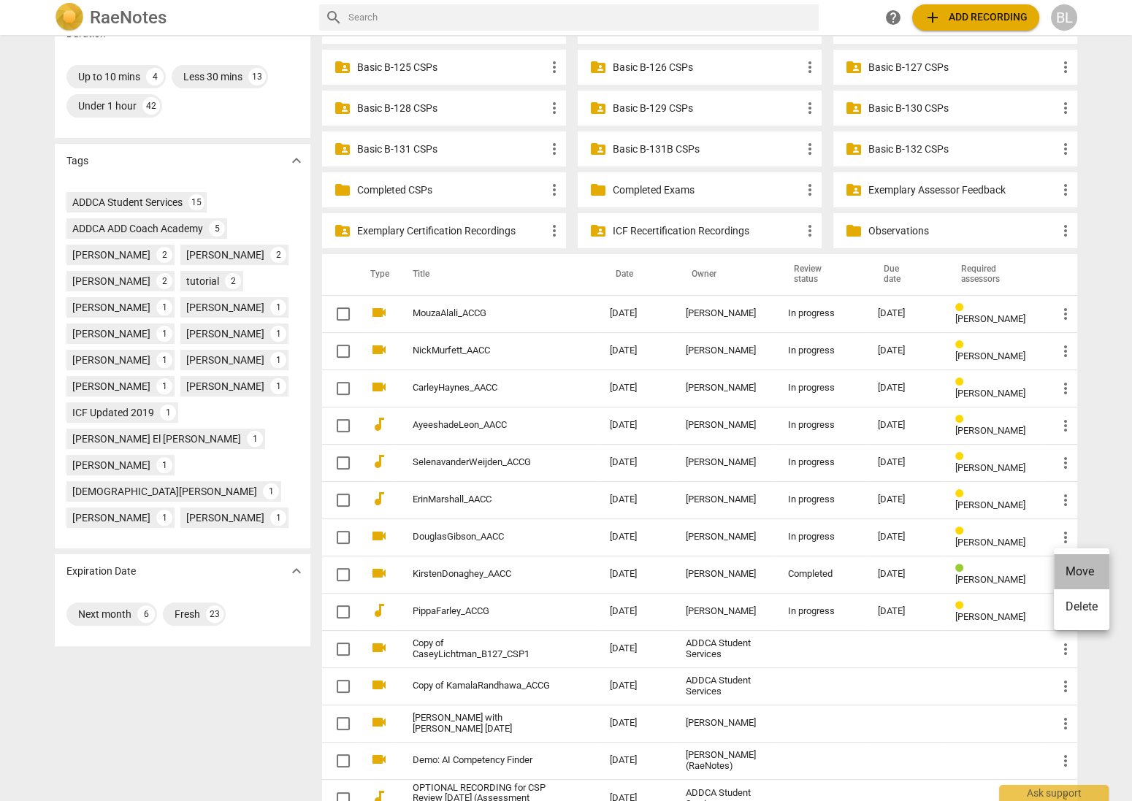
click at [1070, 568] on li "Move" at bounding box center [1081, 571] width 55 height 35
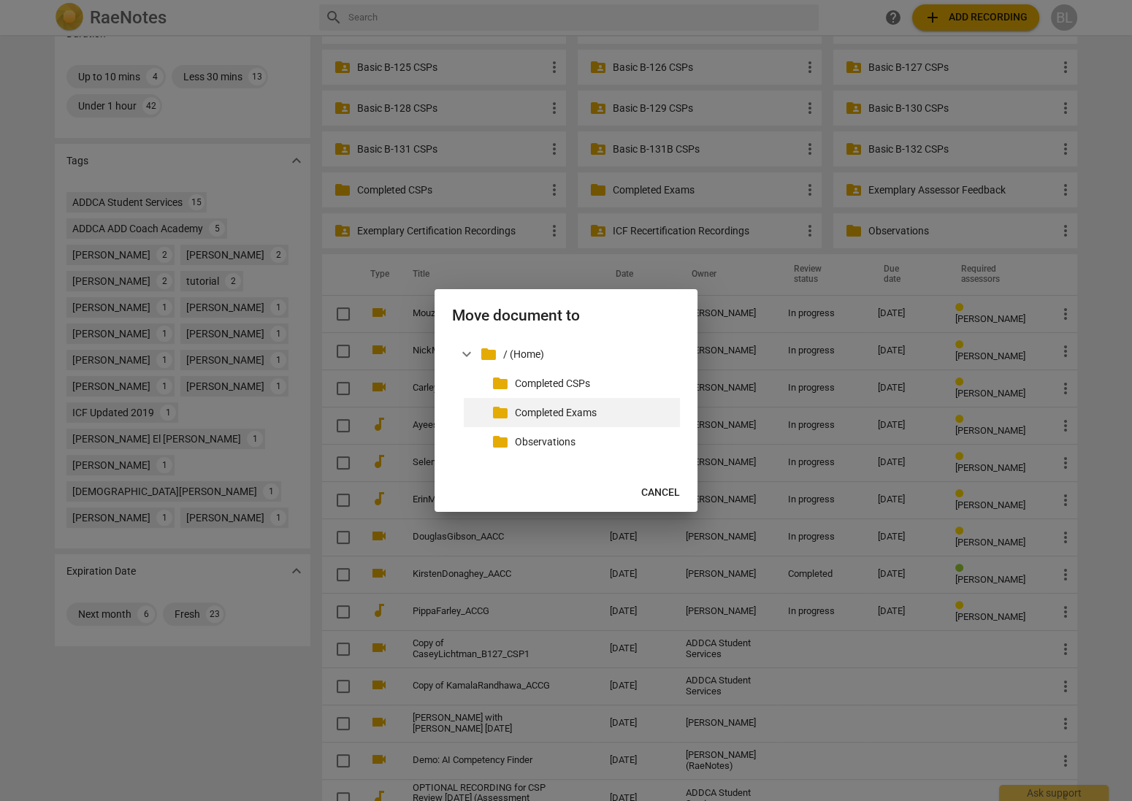
click at [553, 408] on p "Completed Exams" at bounding box center [594, 412] width 159 height 15
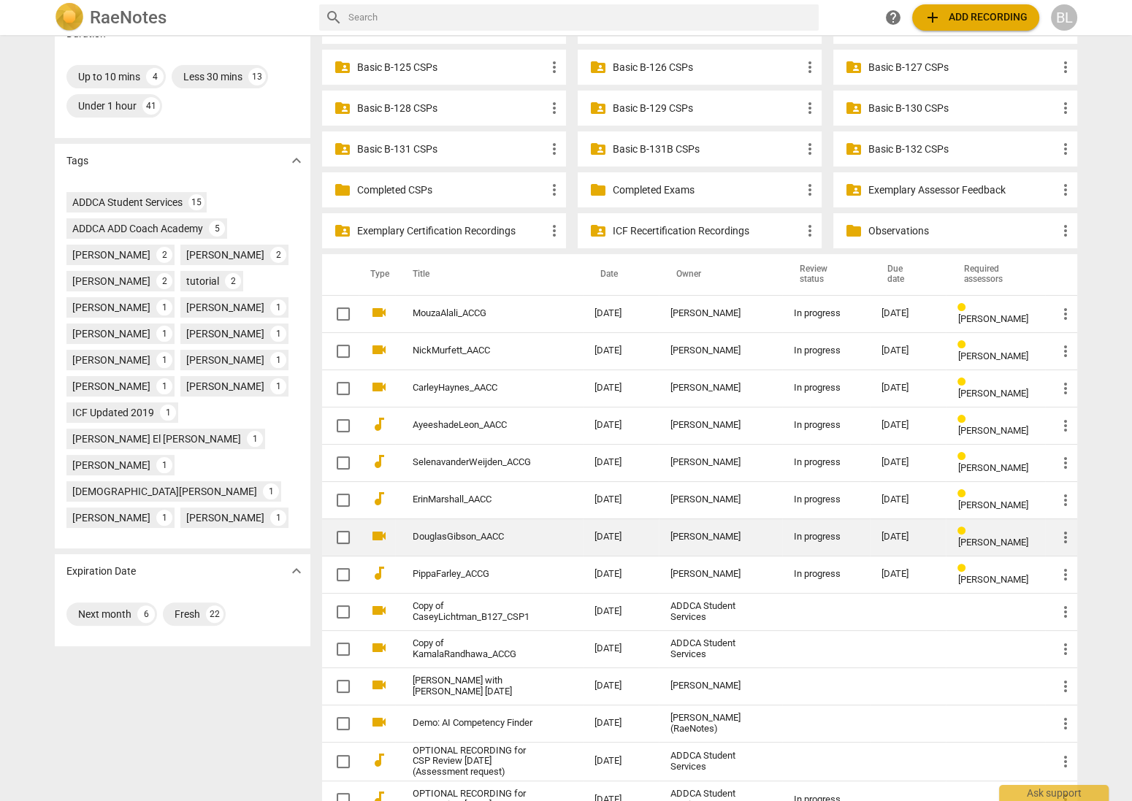
click at [994, 537] on span "[PERSON_NAME]" at bounding box center [992, 542] width 70 height 11
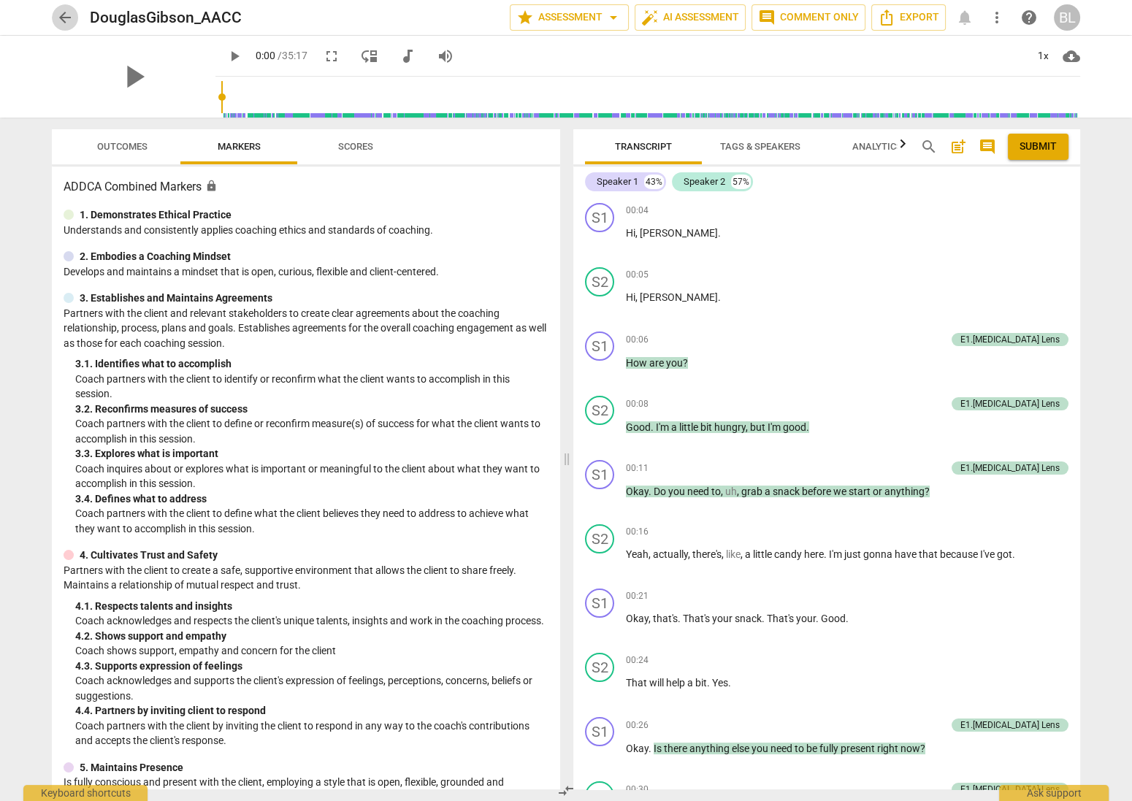
click at [67, 15] on span "arrow_back" at bounding box center [65, 18] width 18 height 18
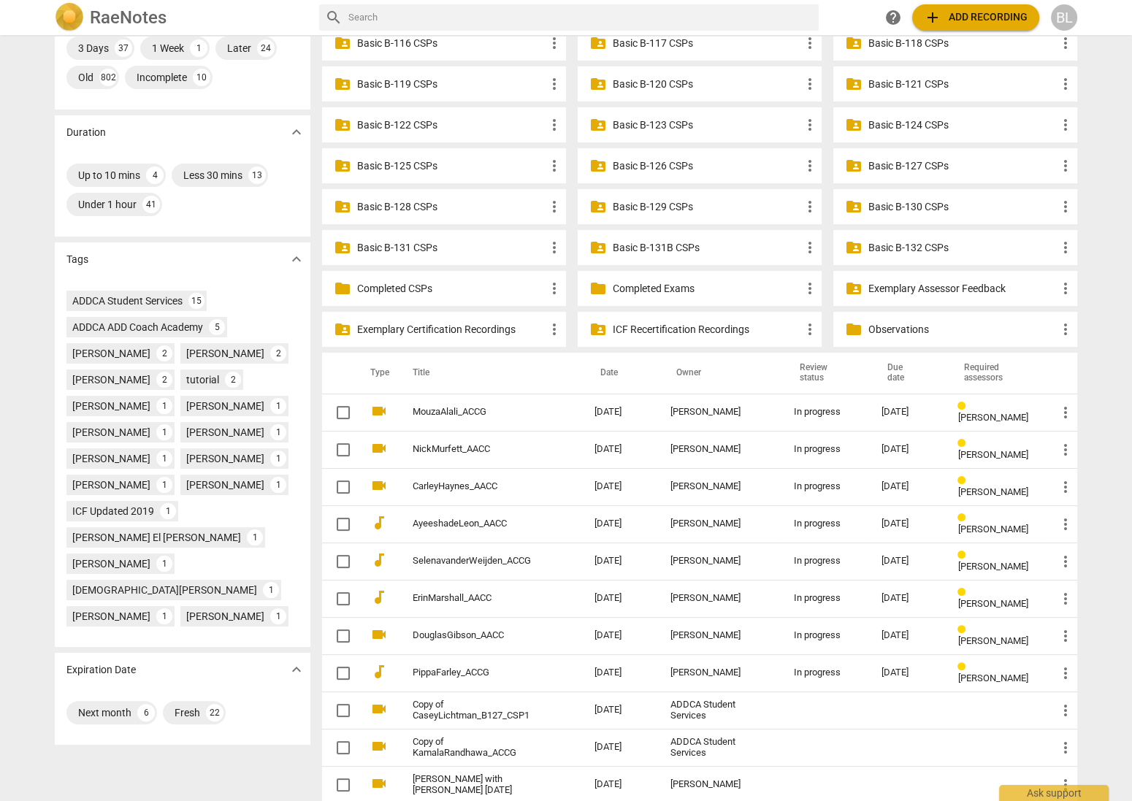
scroll to position [291, 0]
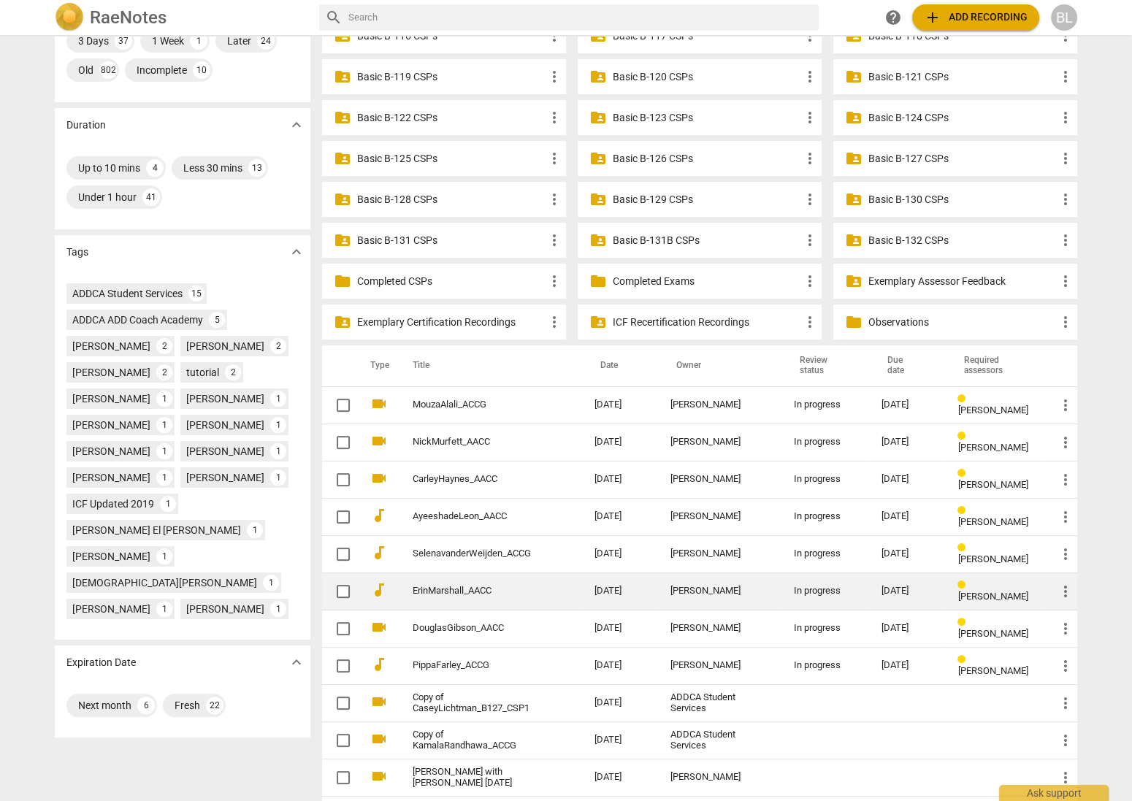
click at [993, 591] on span "[PERSON_NAME]" at bounding box center [992, 596] width 70 height 11
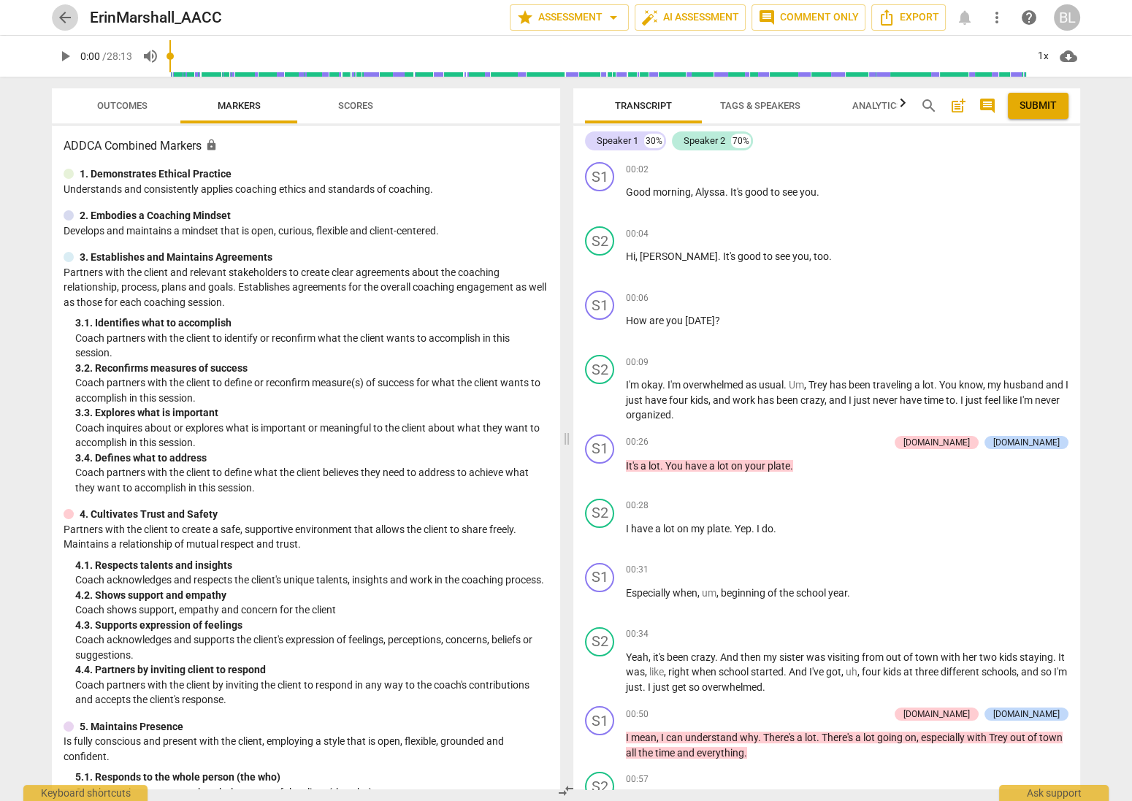
click at [61, 18] on span "arrow_back" at bounding box center [65, 18] width 18 height 18
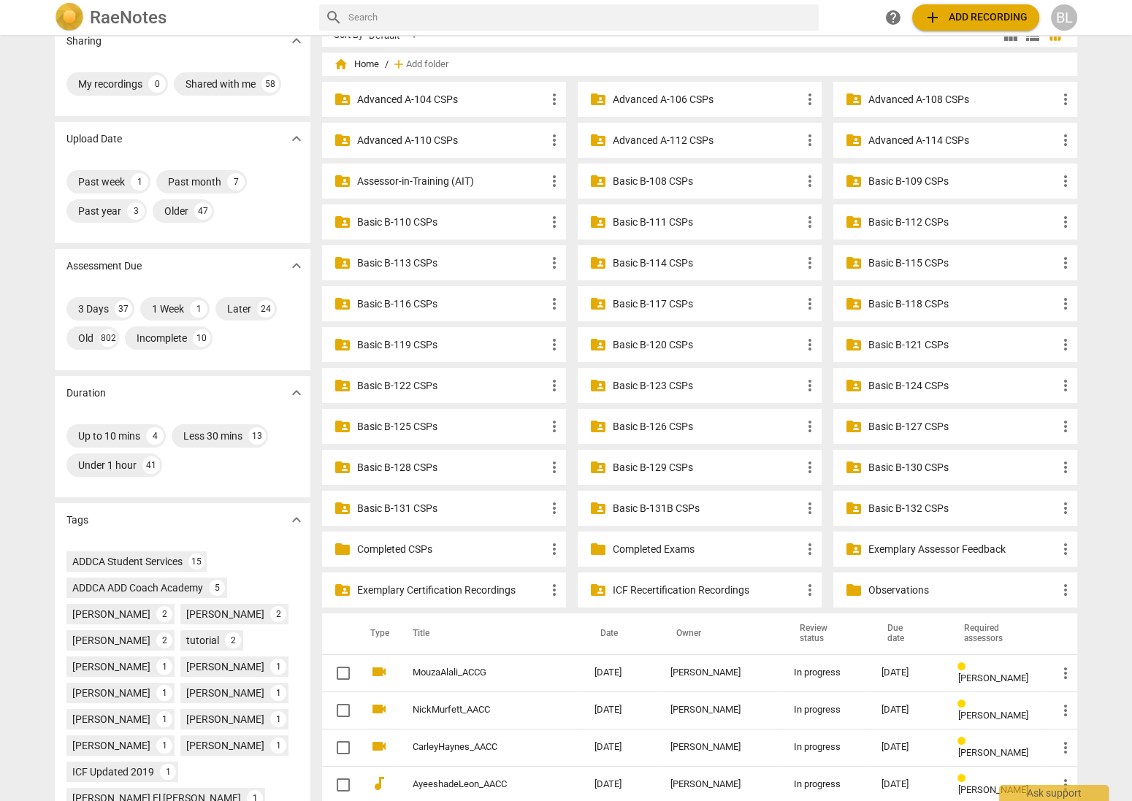
scroll to position [22, 0]
click at [641, 547] on p "Completed Exams" at bounding box center [707, 549] width 188 height 15
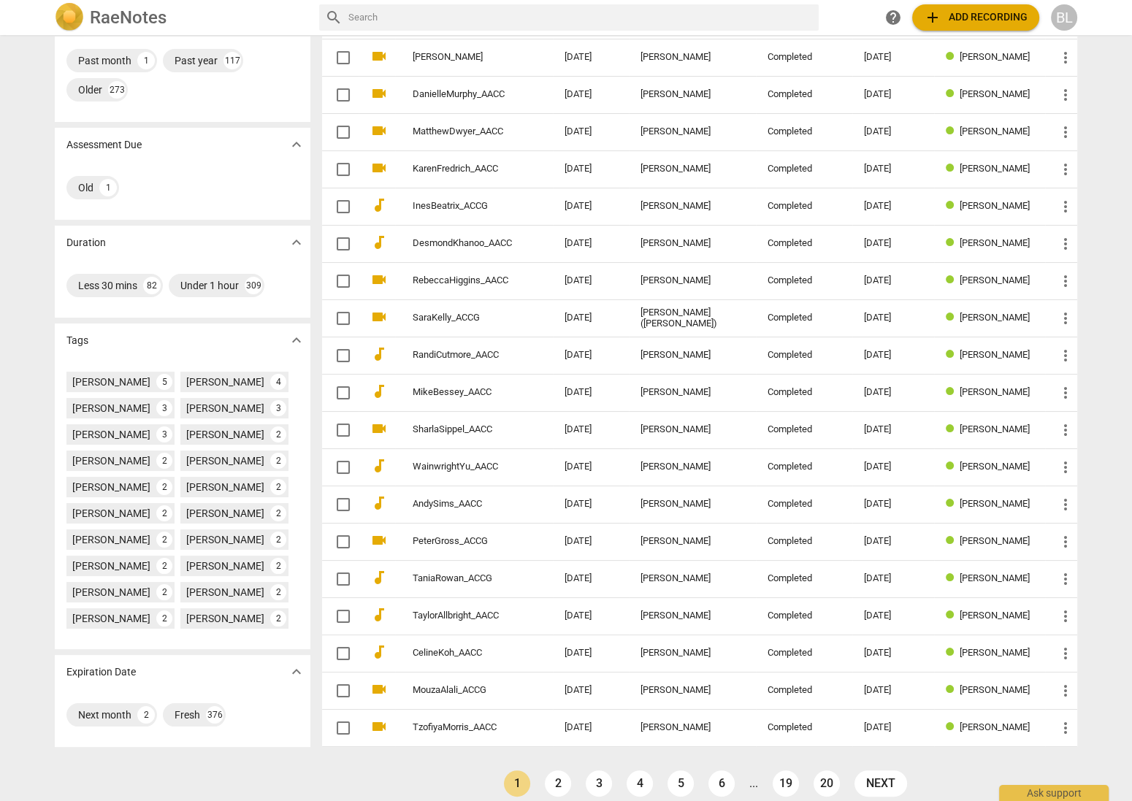
scroll to position [151, 0]
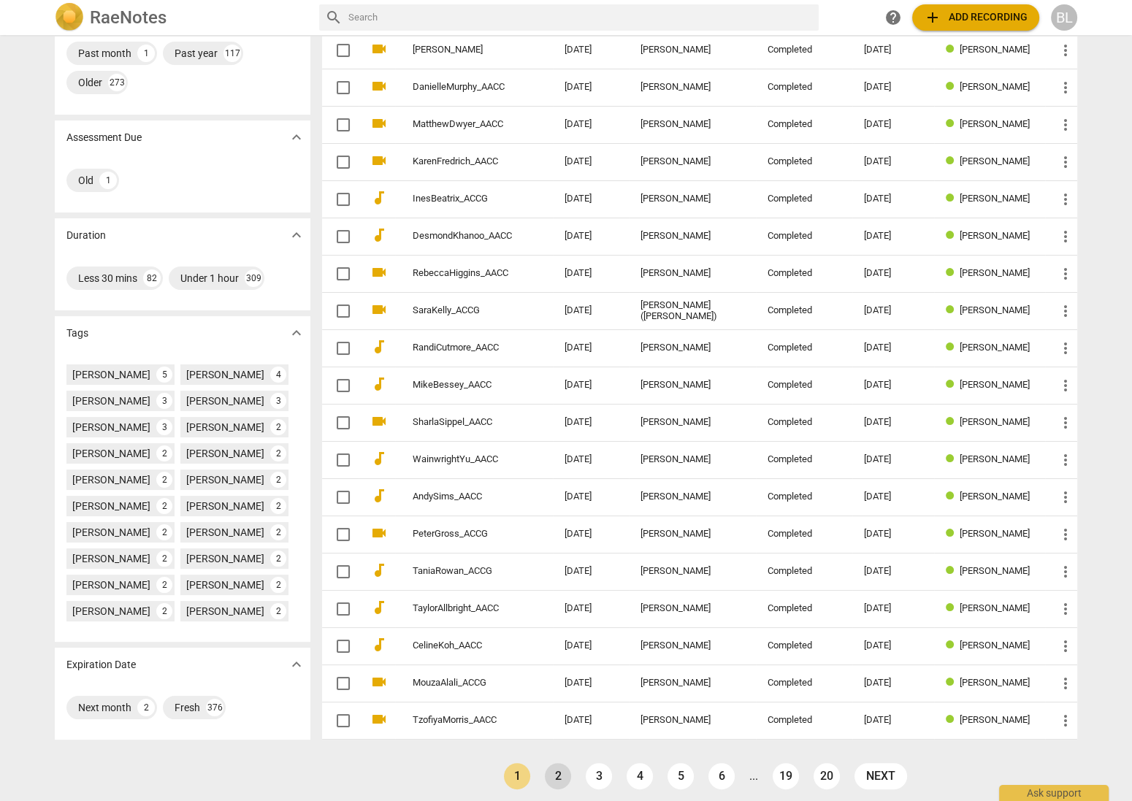
click at [554, 763] on link "2" at bounding box center [558, 776] width 26 height 26
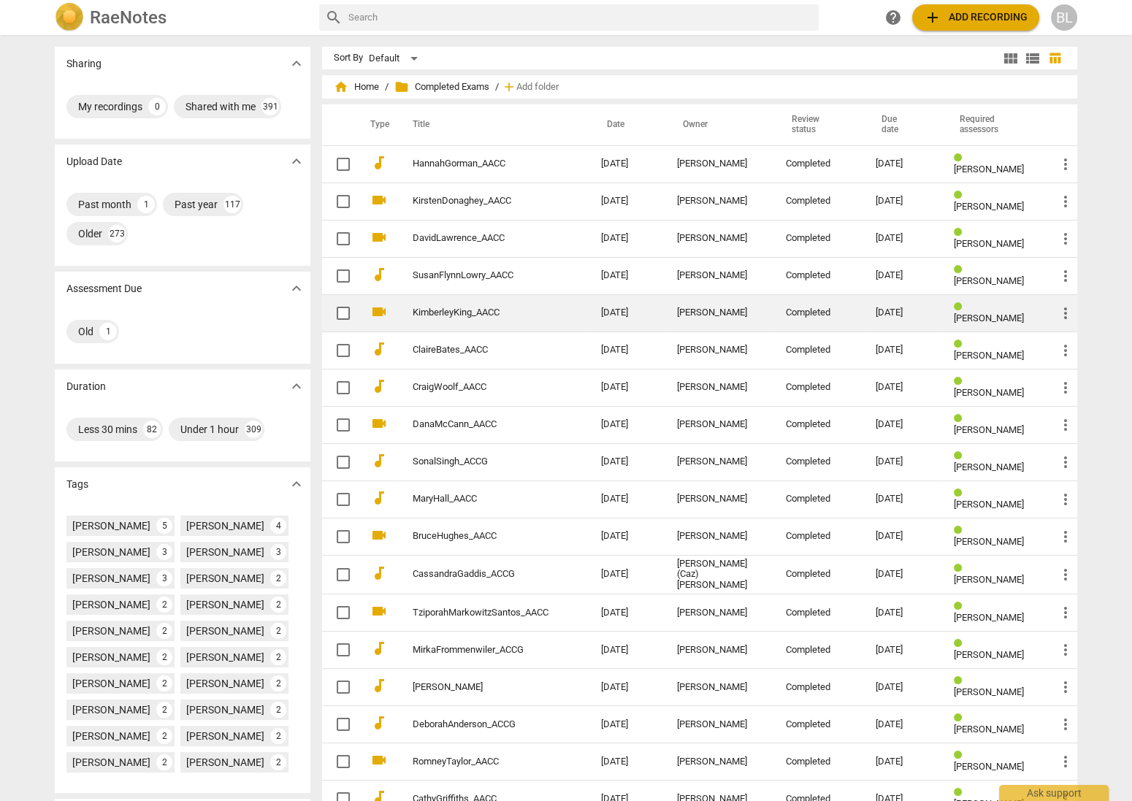
click at [701, 312] on div "[PERSON_NAME]" at bounding box center [719, 312] width 85 height 11
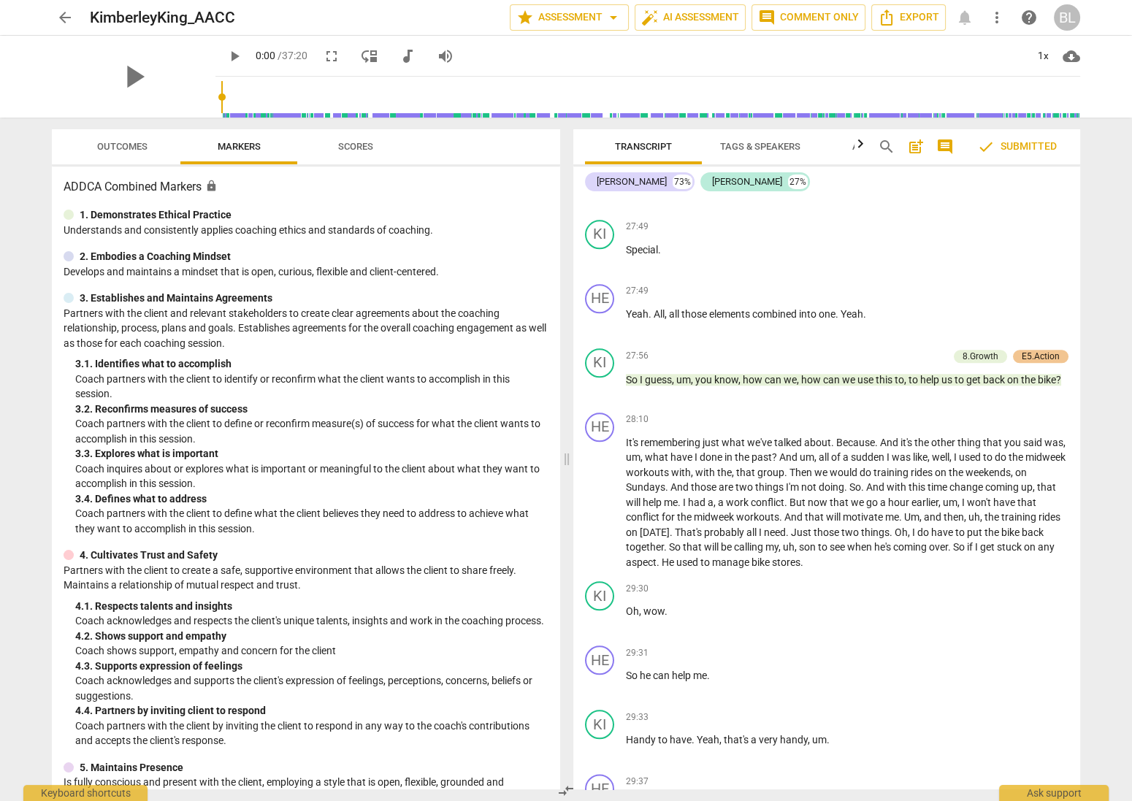
scroll to position [8785, 0]
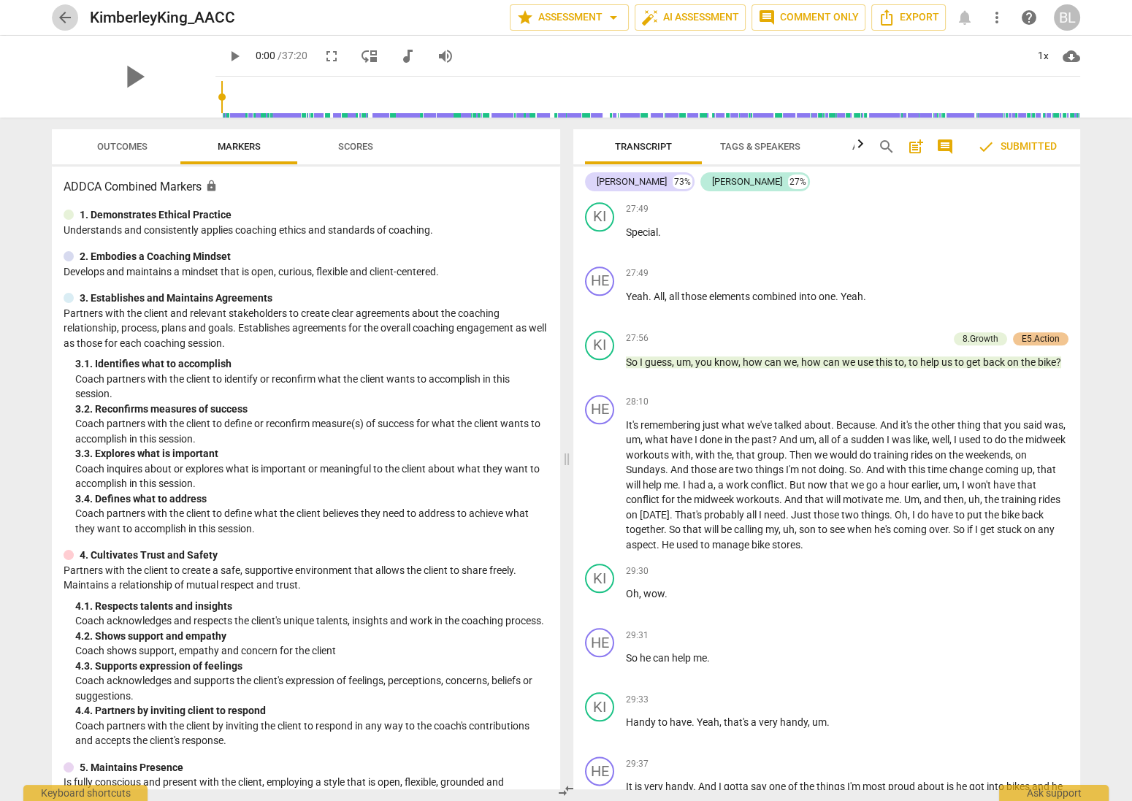
click at [69, 17] on span "arrow_back" at bounding box center [65, 18] width 18 height 18
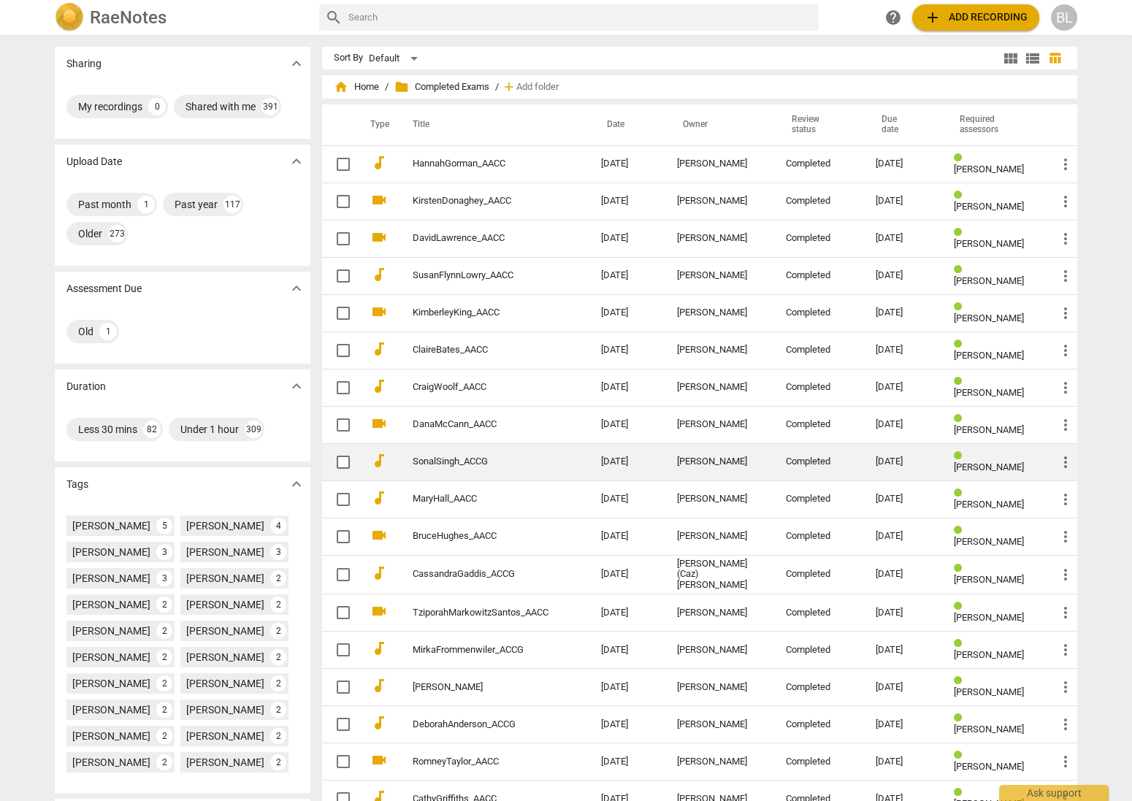
click at [799, 457] on div "Completed" at bounding box center [819, 461] width 67 height 11
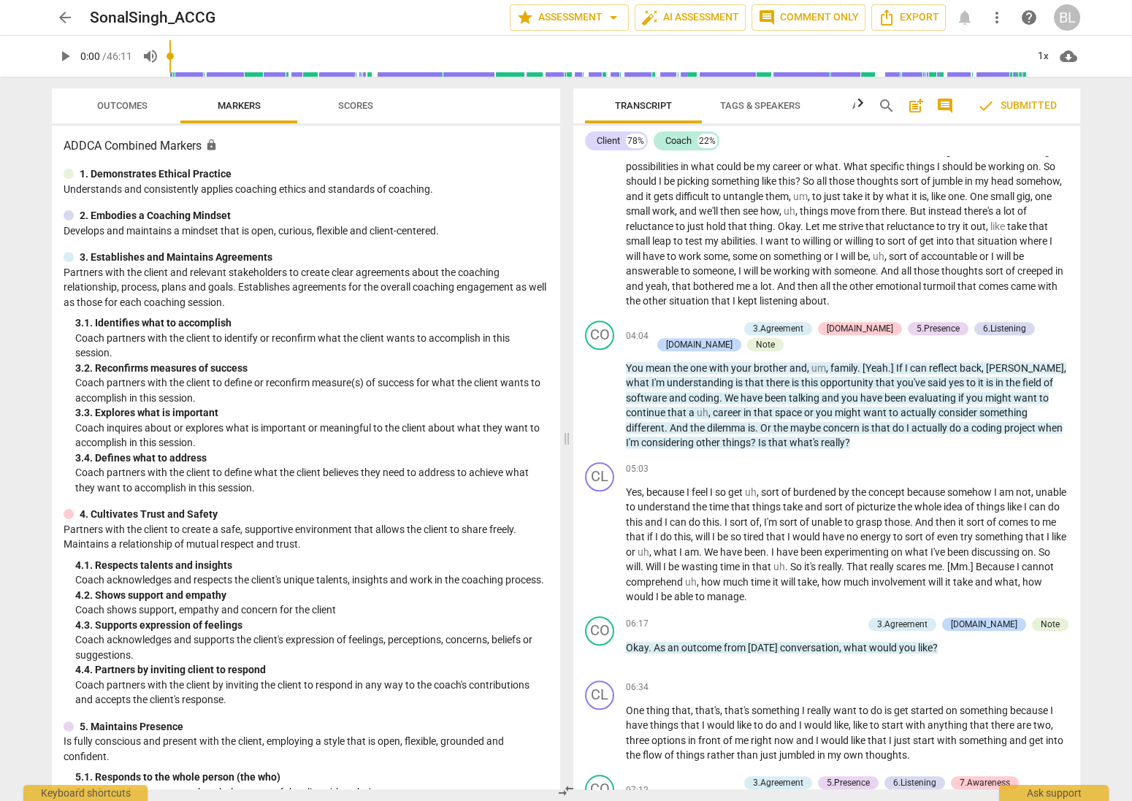
scroll to position [1615, 0]
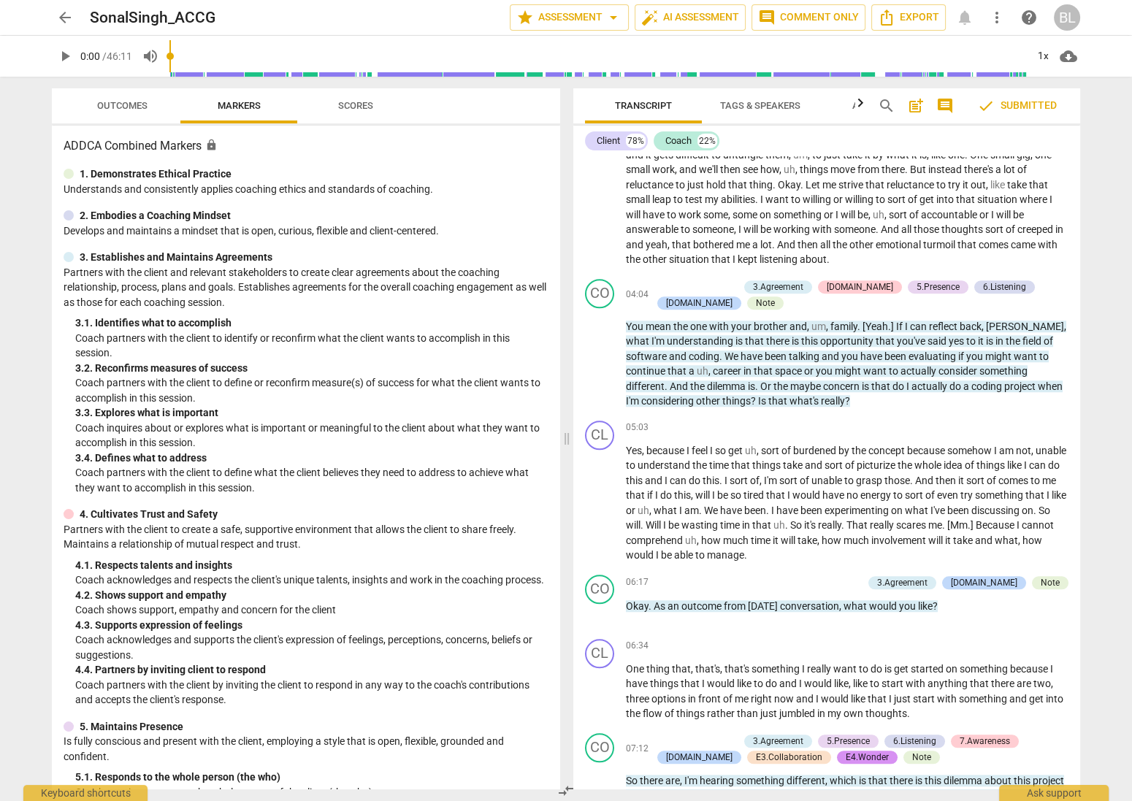
click at [64, 20] on span "arrow_back" at bounding box center [65, 18] width 18 height 18
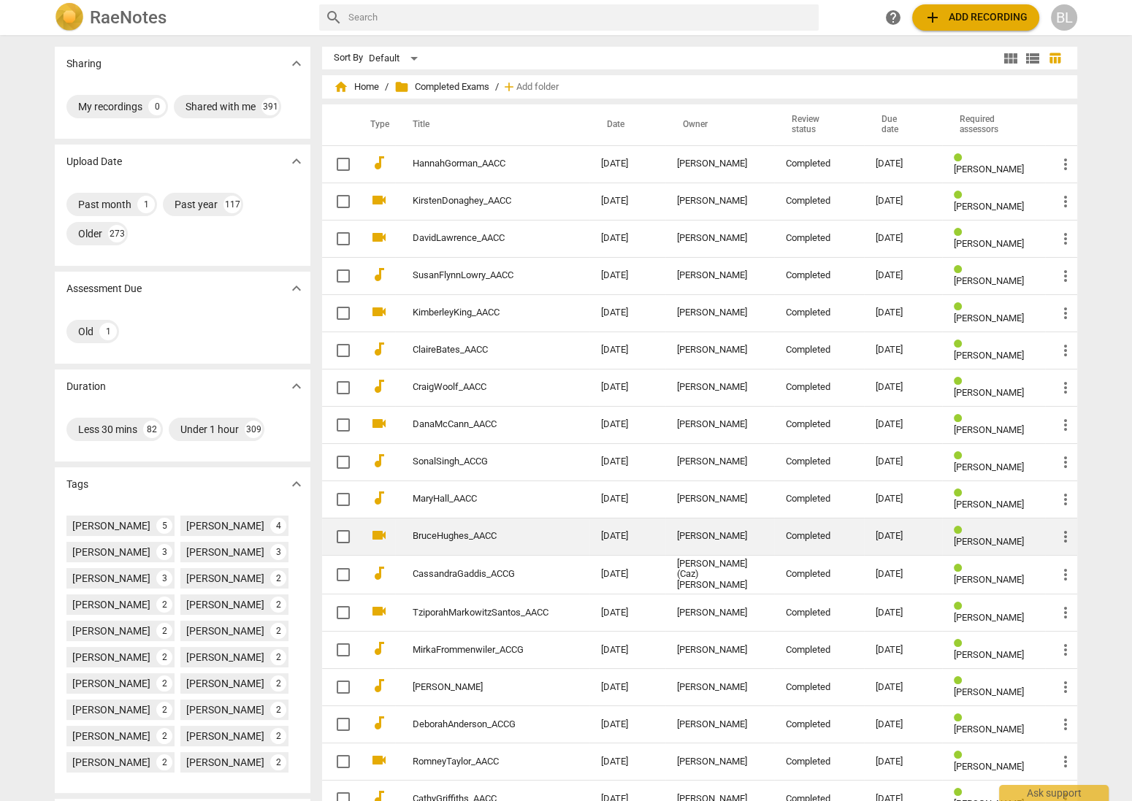
click at [687, 531] on div "[PERSON_NAME]" at bounding box center [719, 536] width 85 height 11
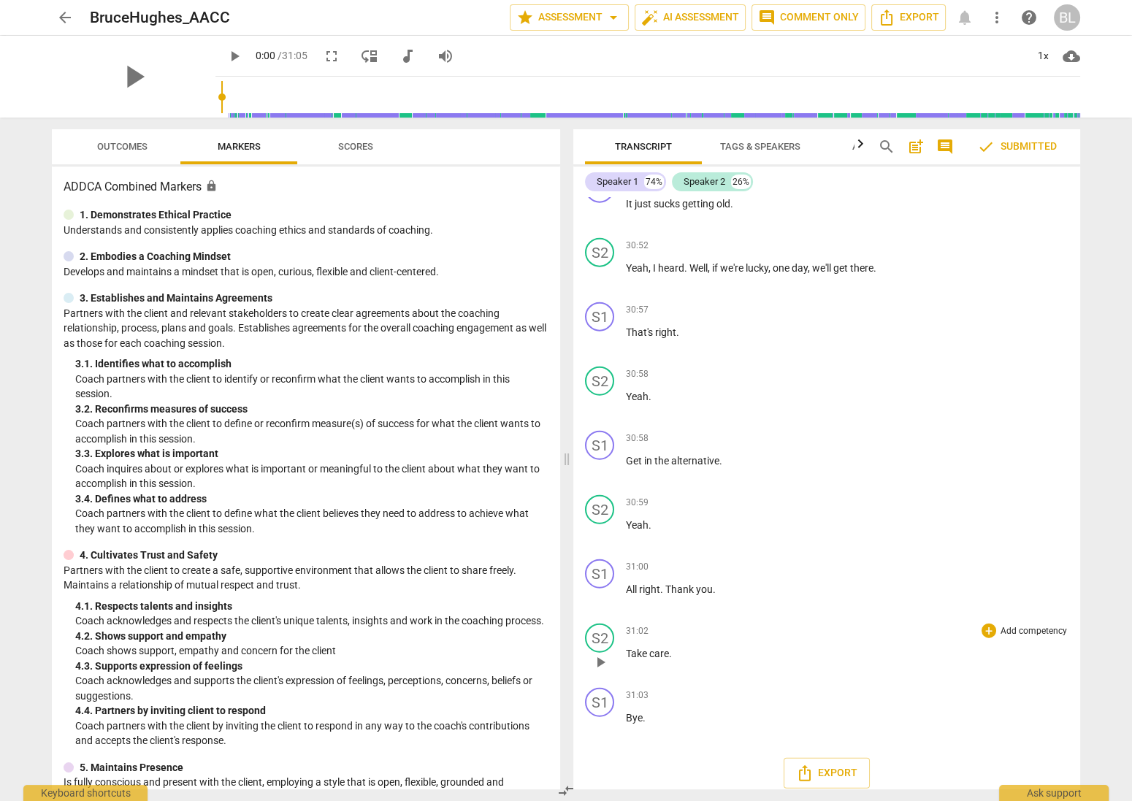
scroll to position [11010, 0]
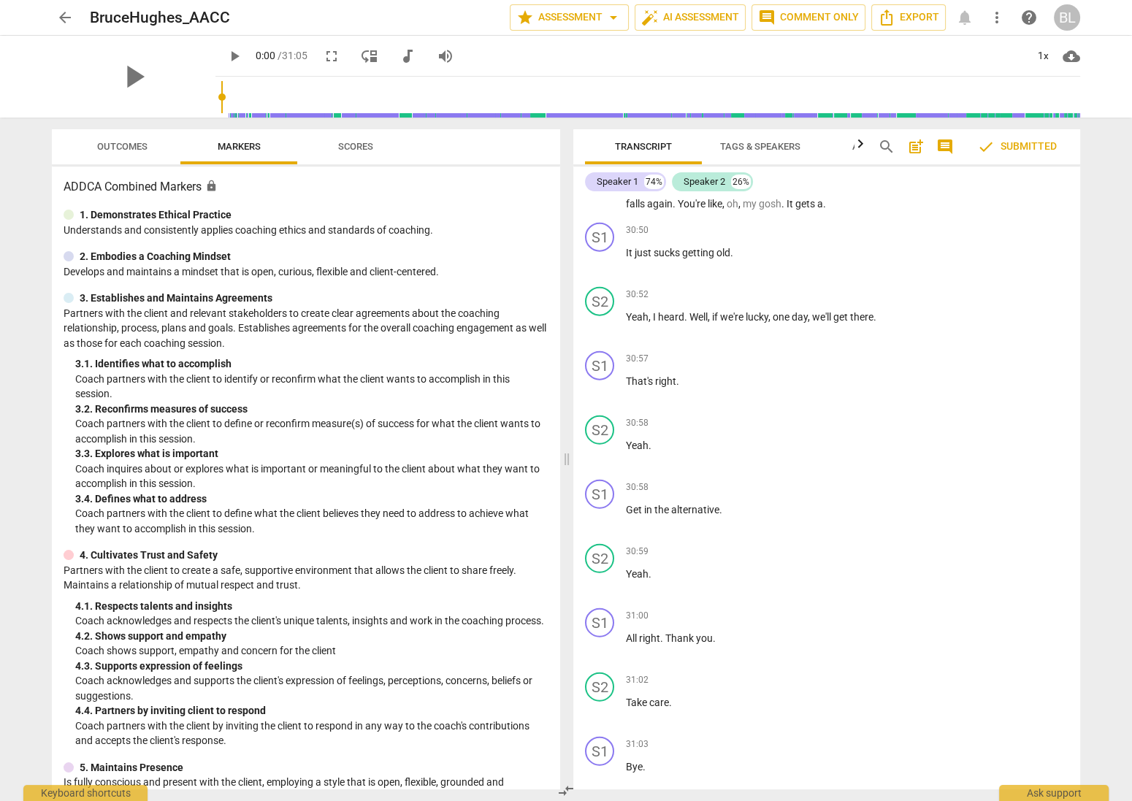
click at [64, 18] on span "arrow_back" at bounding box center [65, 18] width 18 height 18
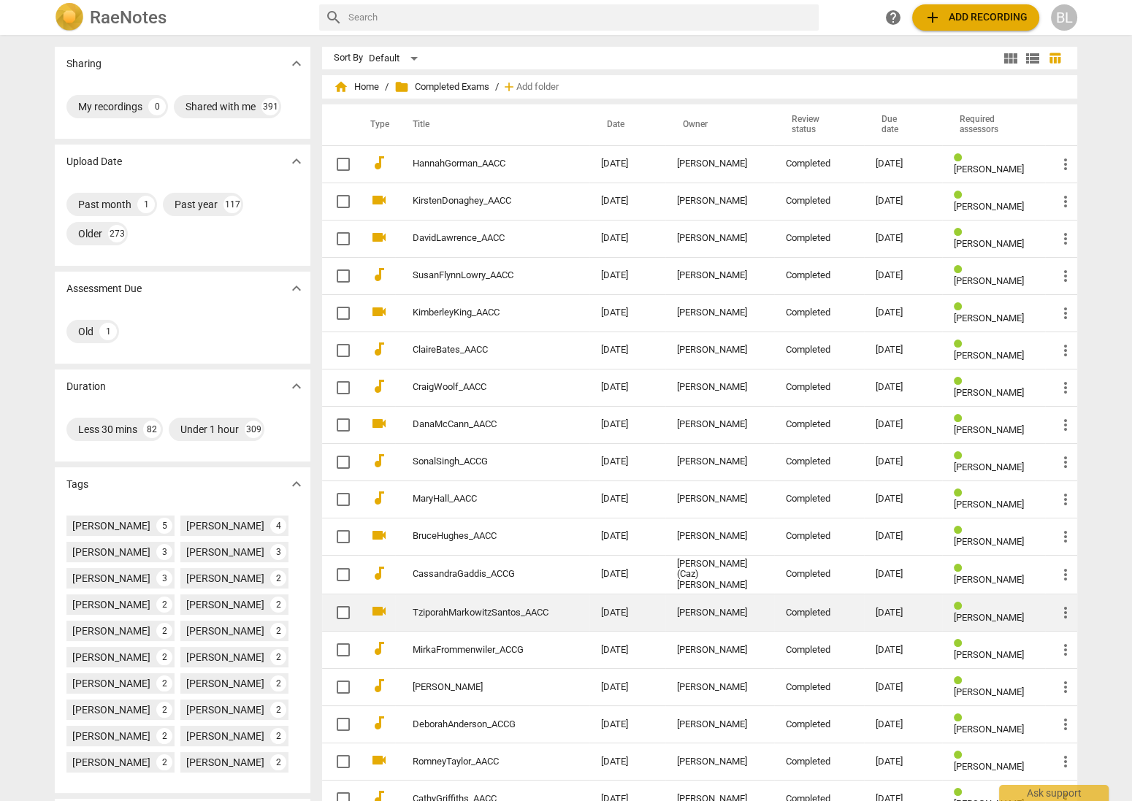
click at [794, 607] on div "Completed" at bounding box center [819, 612] width 67 height 11
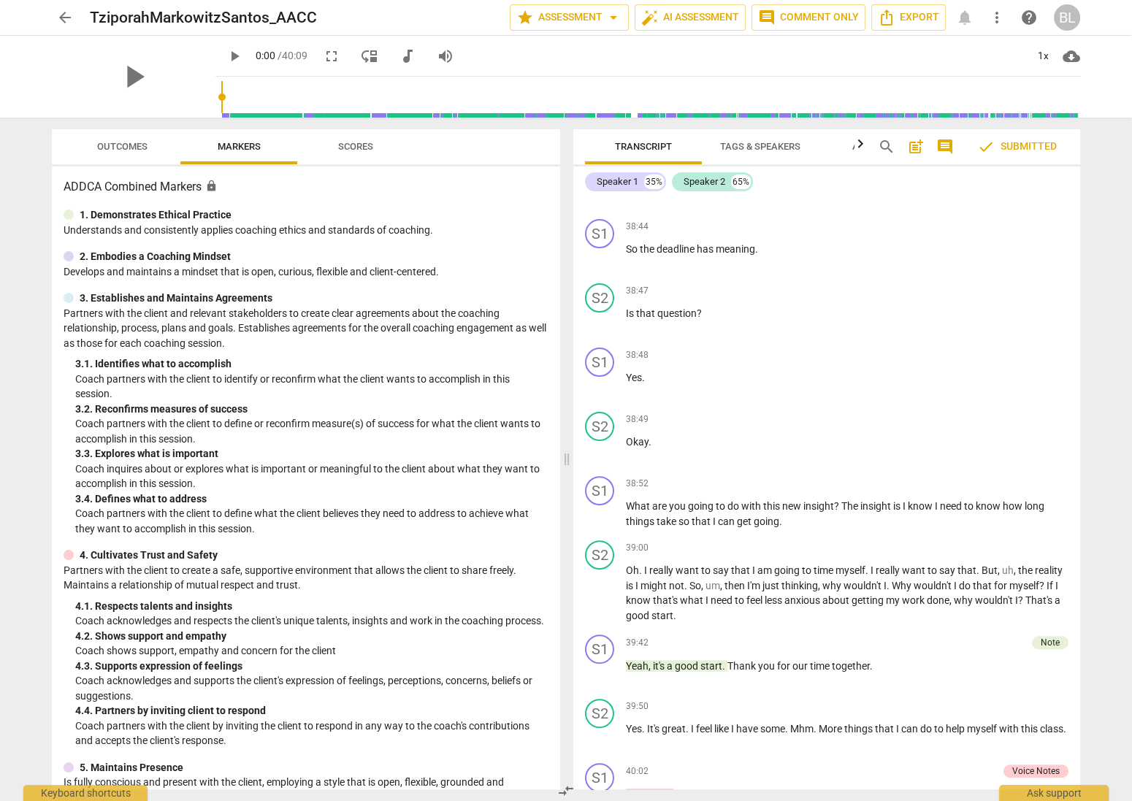
scroll to position [11299, 0]
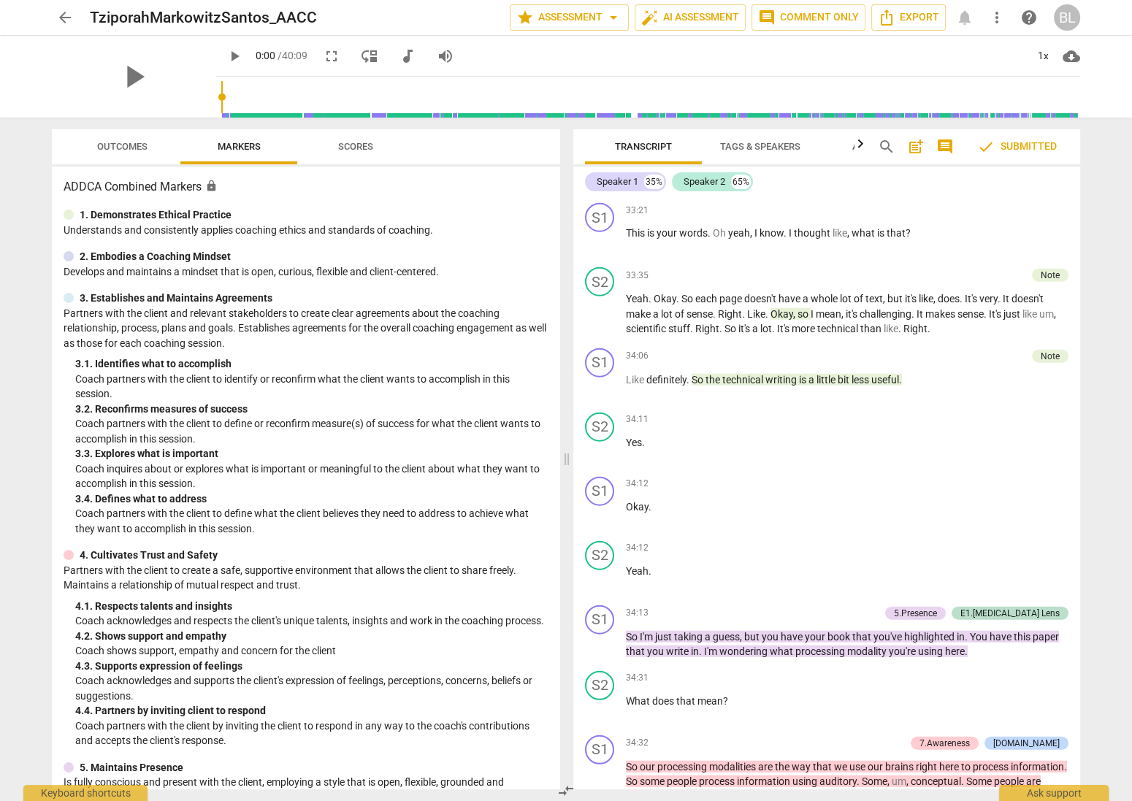
click at [62, 15] on span "arrow_back" at bounding box center [65, 18] width 18 height 18
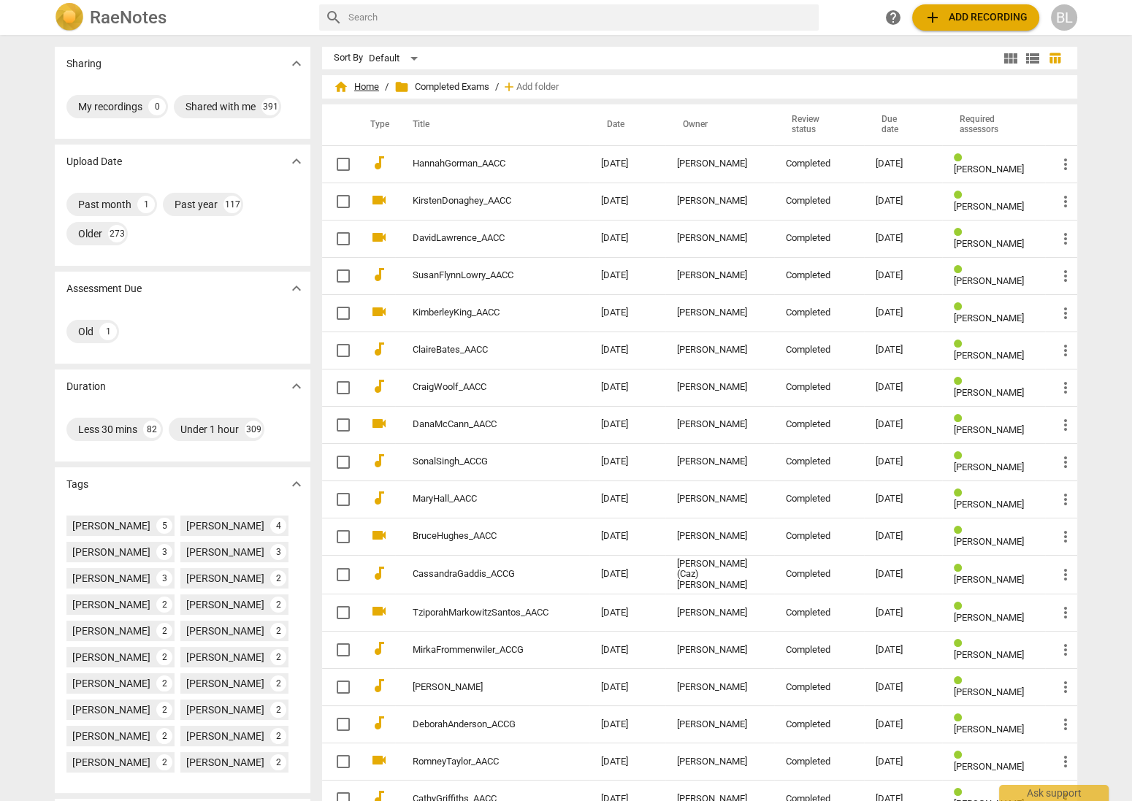
click at [367, 83] on span "home Home" at bounding box center [356, 87] width 45 height 15
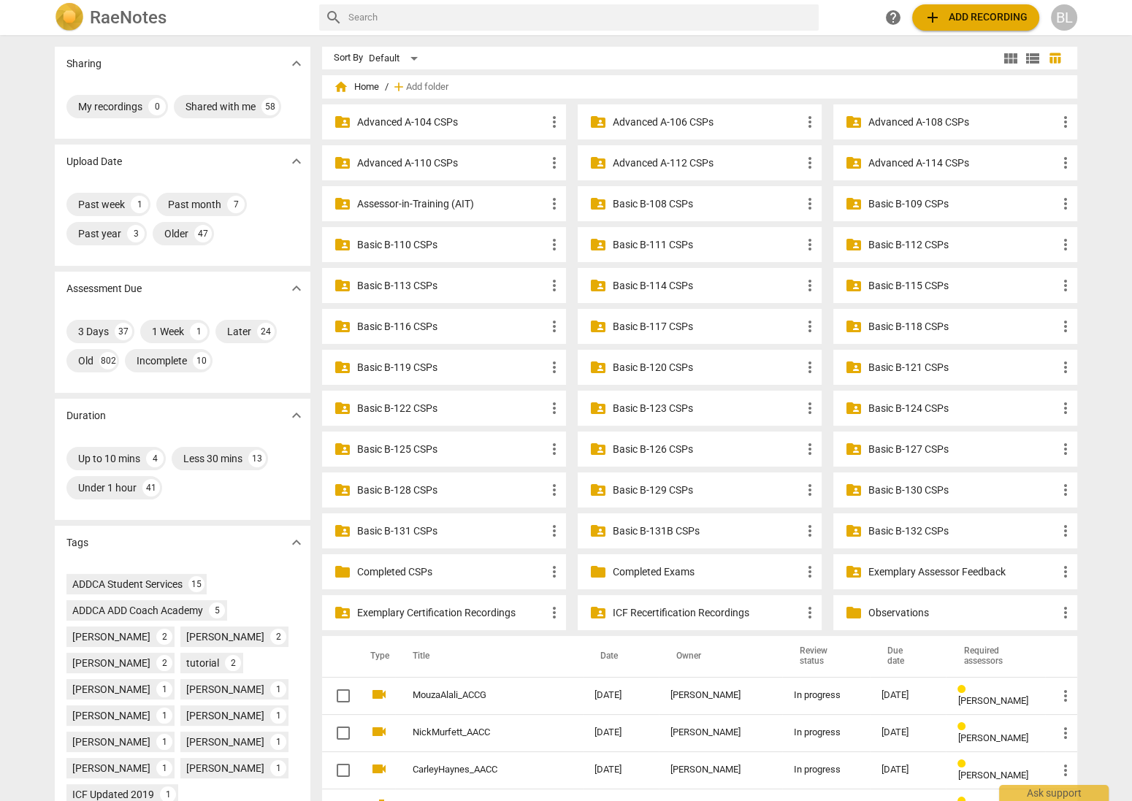
click at [663, 161] on p "Advanced A-112 CSPs" at bounding box center [707, 163] width 188 height 15
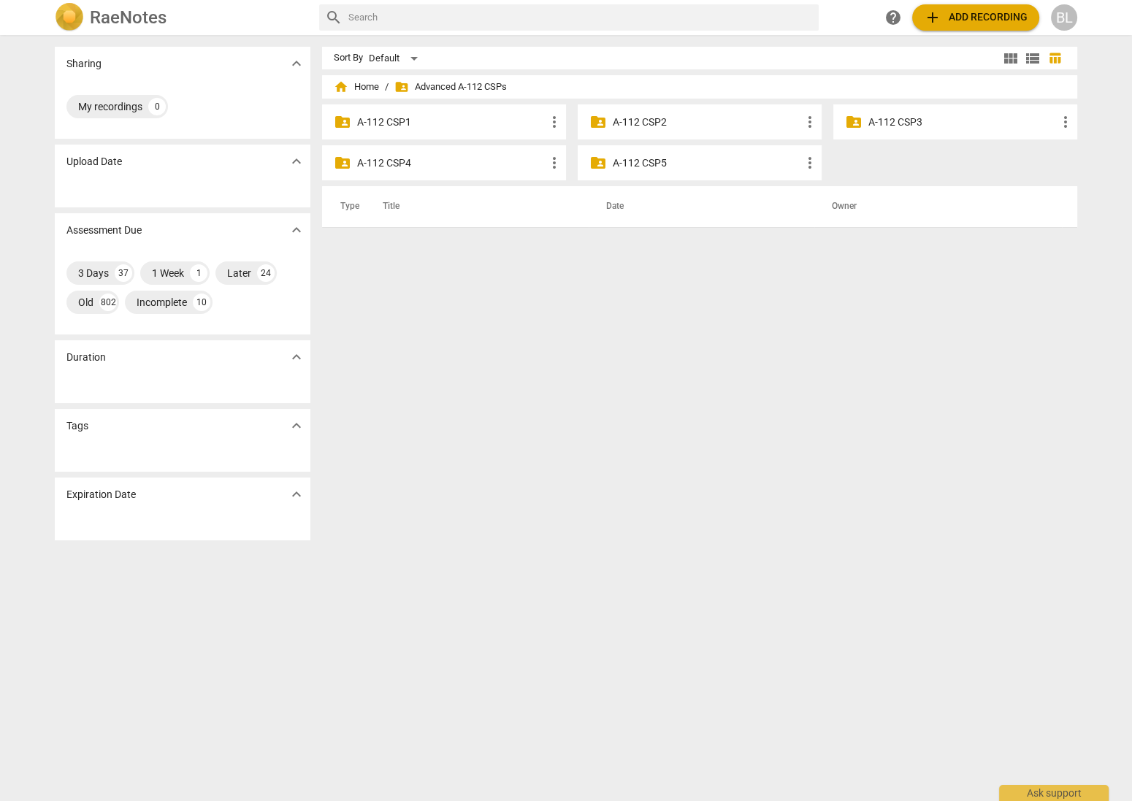
click at [388, 120] on p "A-112 CSP1" at bounding box center [451, 122] width 188 height 15
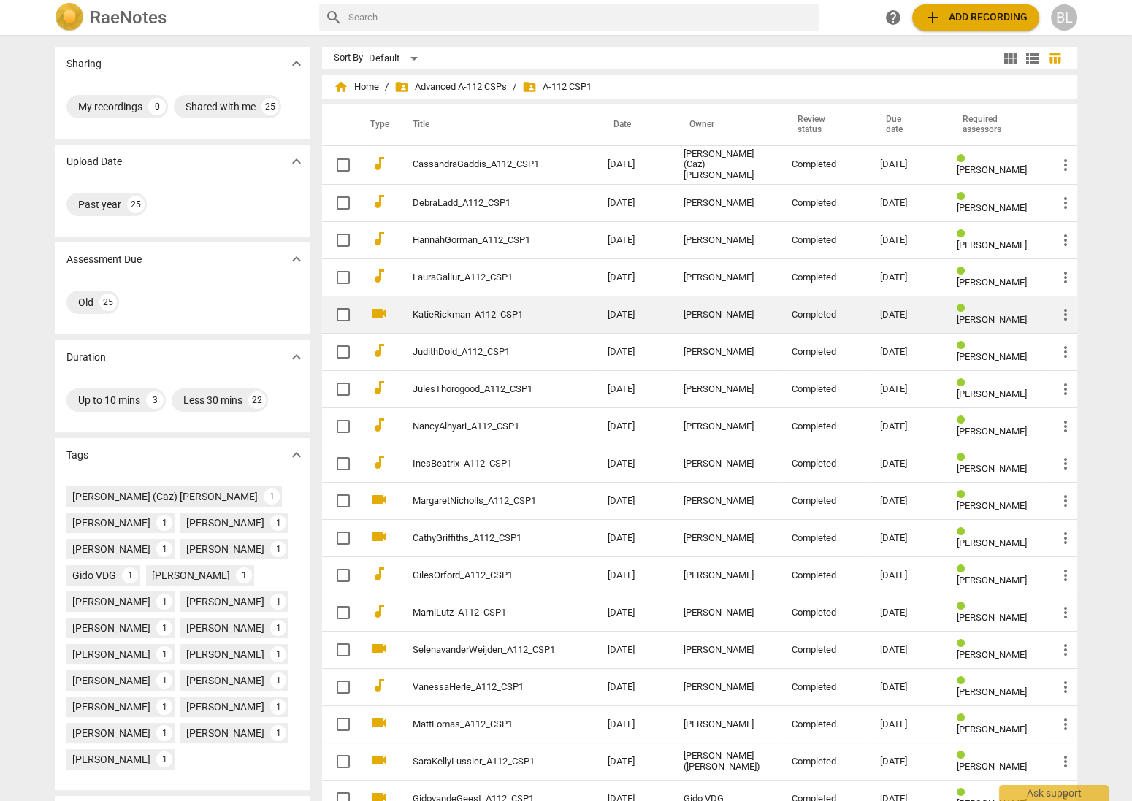
click at [698, 310] on div "[PERSON_NAME]" at bounding box center [725, 315] width 85 height 11
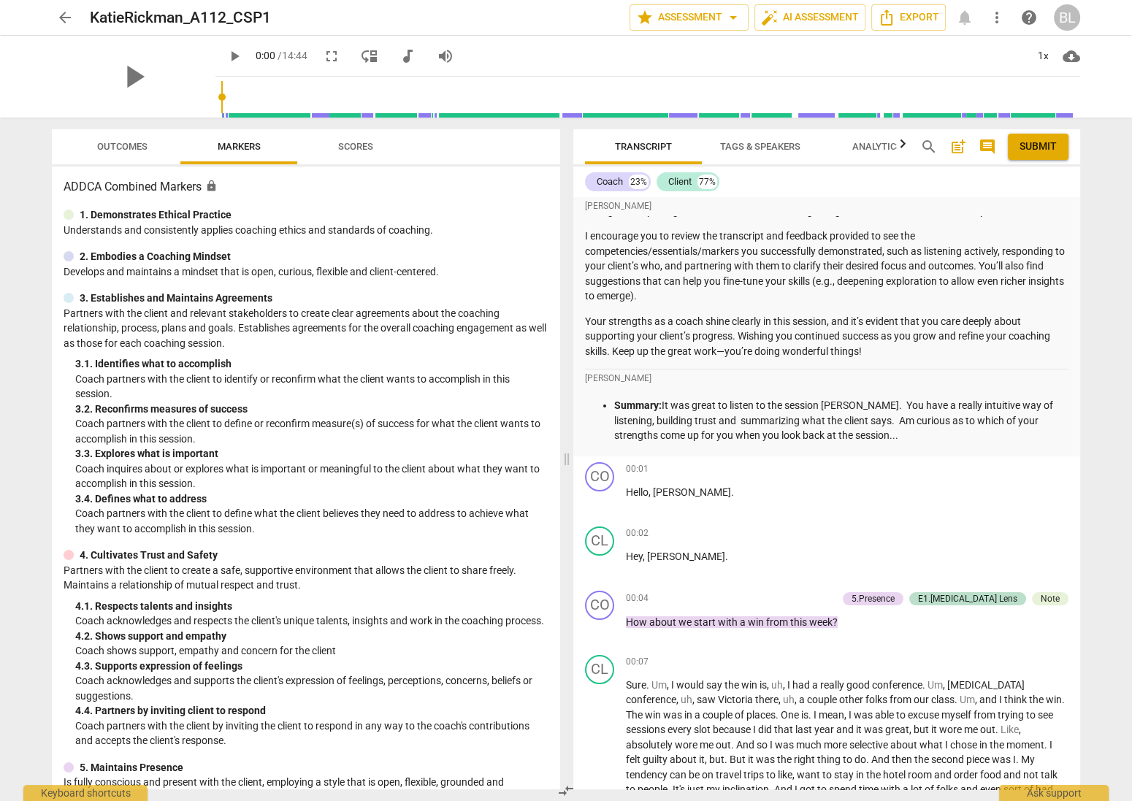
scroll to position [107, 0]
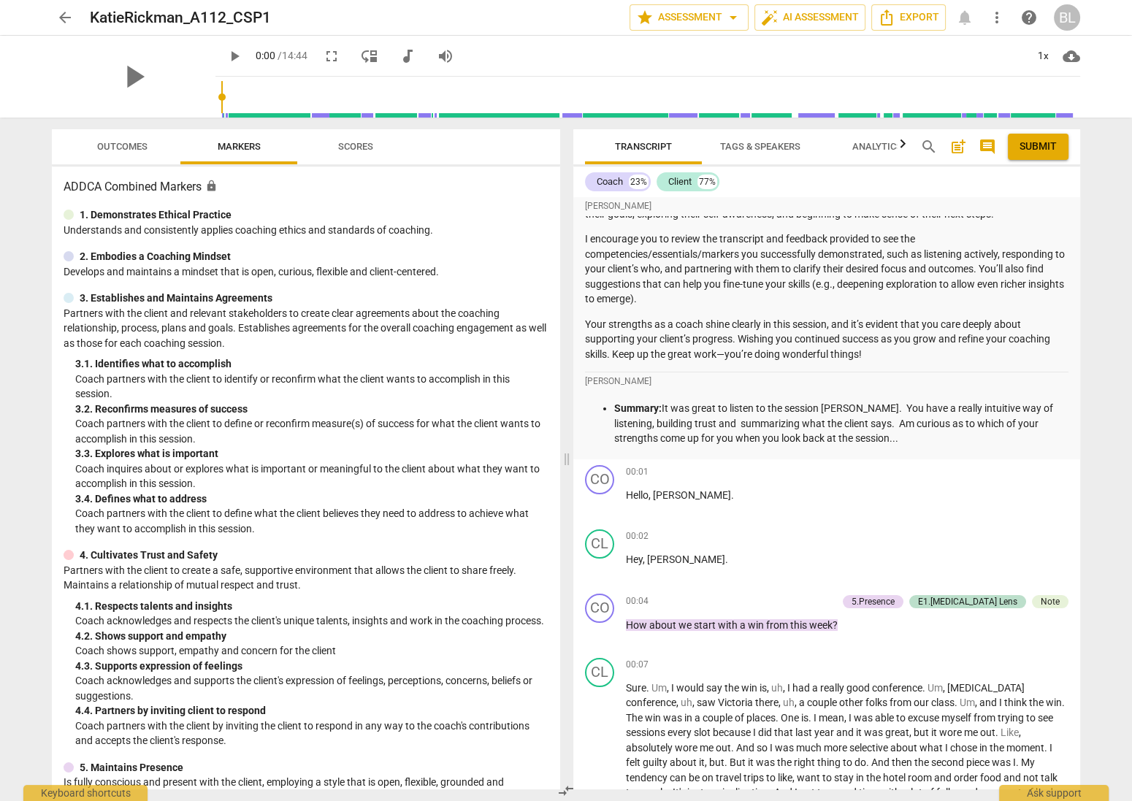
click at [69, 15] on span "arrow_back" at bounding box center [65, 18] width 18 height 18
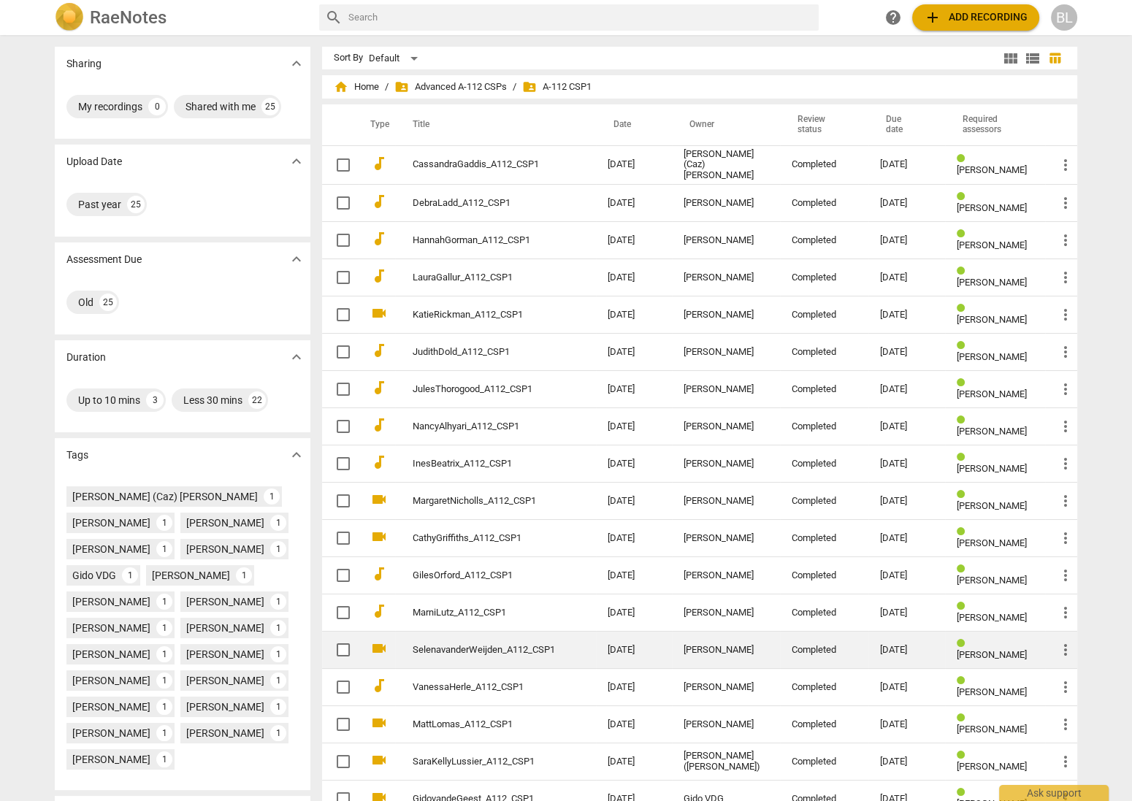
click at [707, 645] on div "[PERSON_NAME]" at bounding box center [725, 650] width 85 height 11
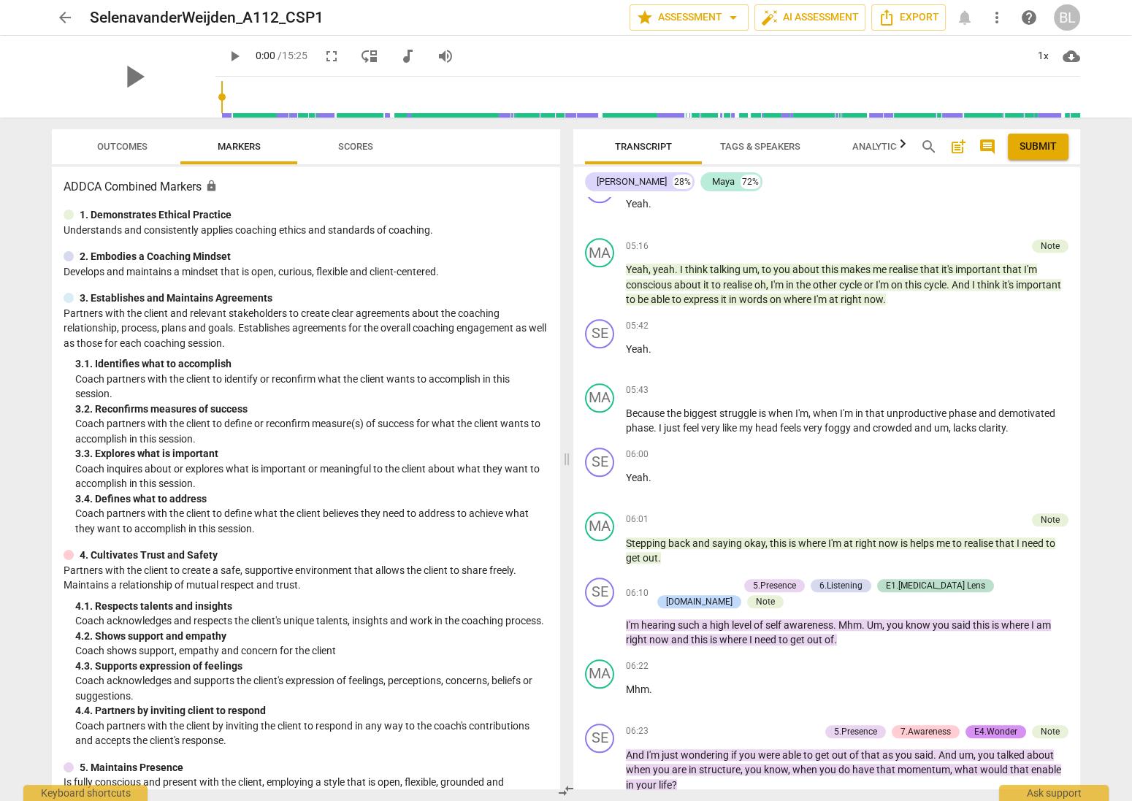
scroll to position [1602, 0]
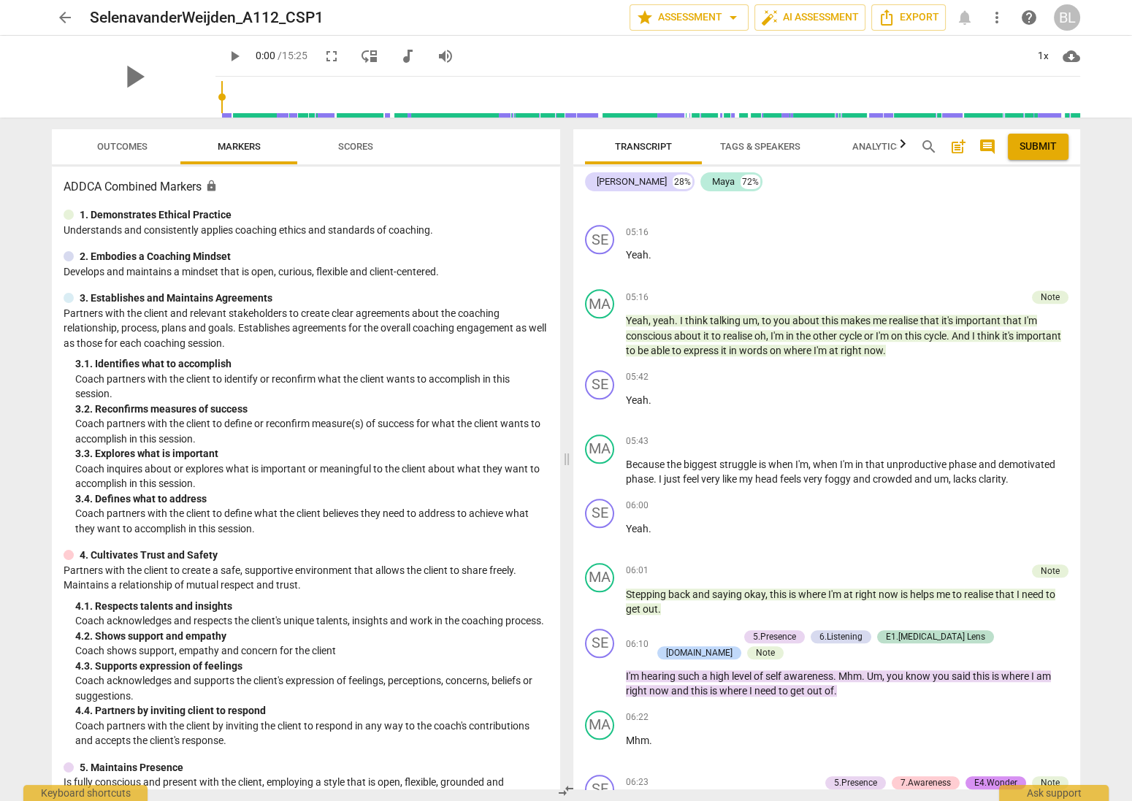
click at [66, 14] on span "arrow_back" at bounding box center [65, 18] width 18 height 18
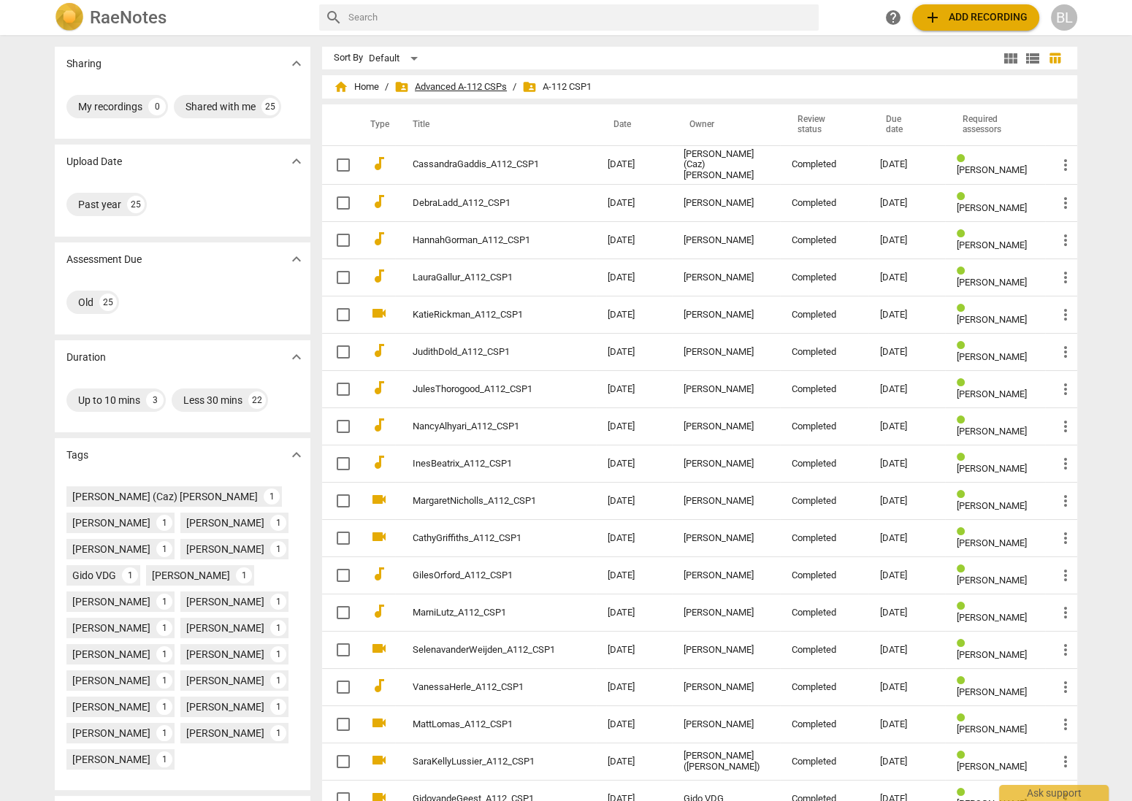
click at [491, 85] on span "folder_shared Advanced A-112 CSPs" at bounding box center [450, 87] width 112 height 15
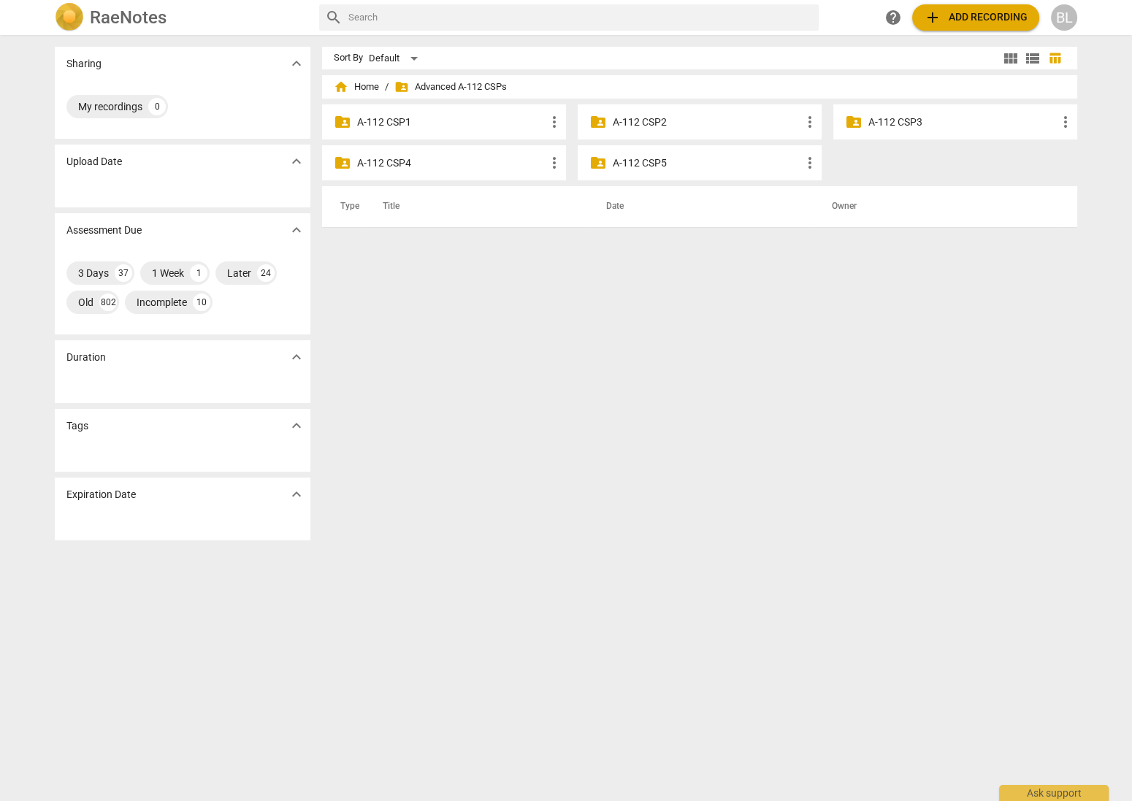
click at [640, 118] on p "A-112 CSP2" at bounding box center [707, 122] width 188 height 15
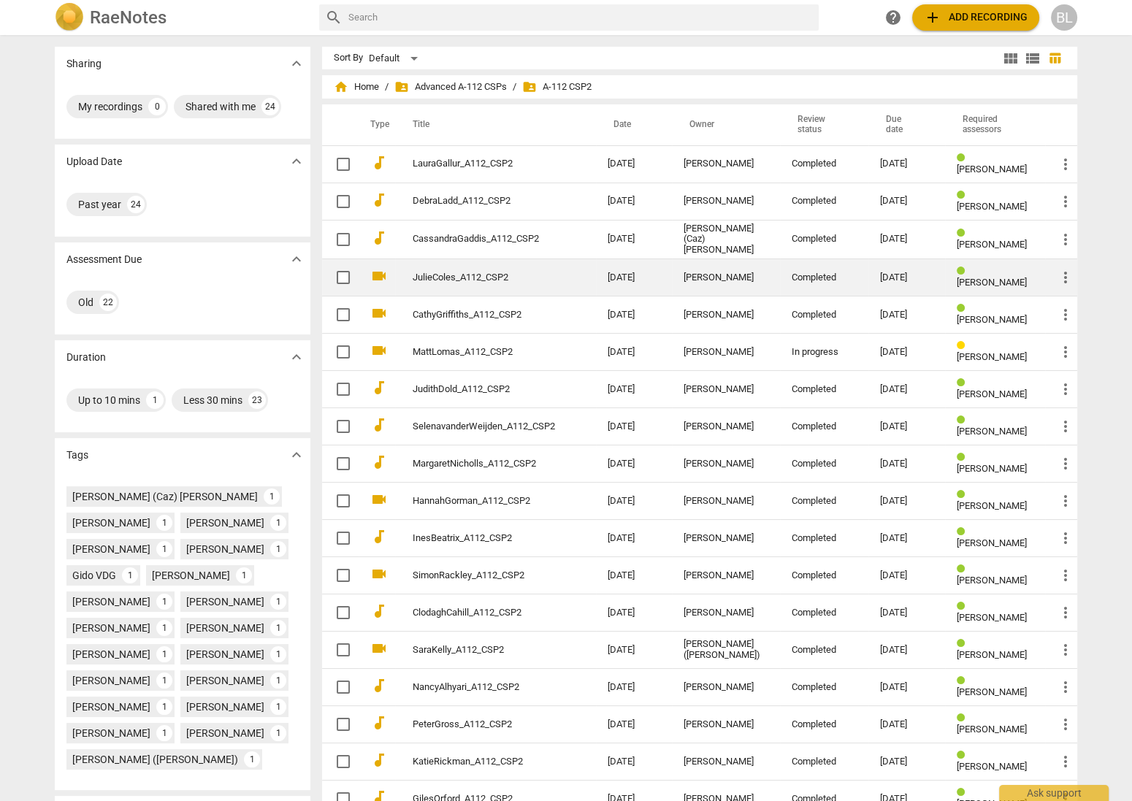
click at [458, 275] on link "JulieColes_A112_CSP2" at bounding box center [484, 277] width 142 height 11
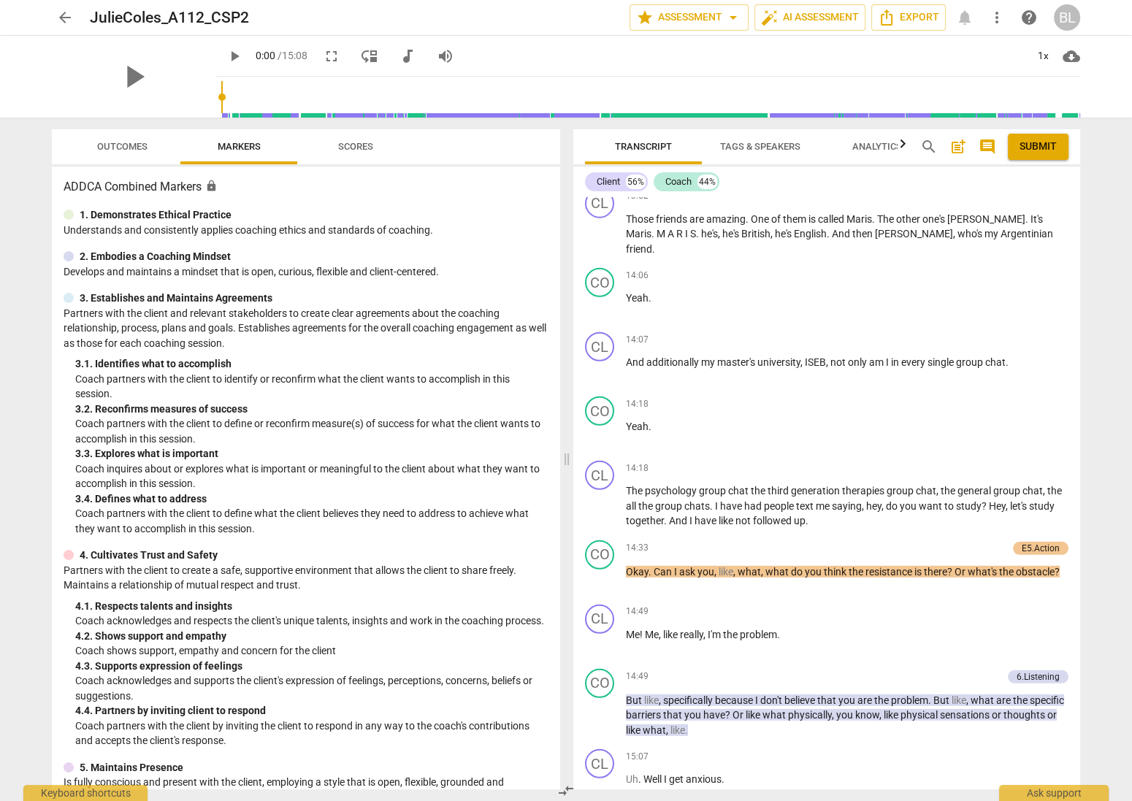
scroll to position [4987, 0]
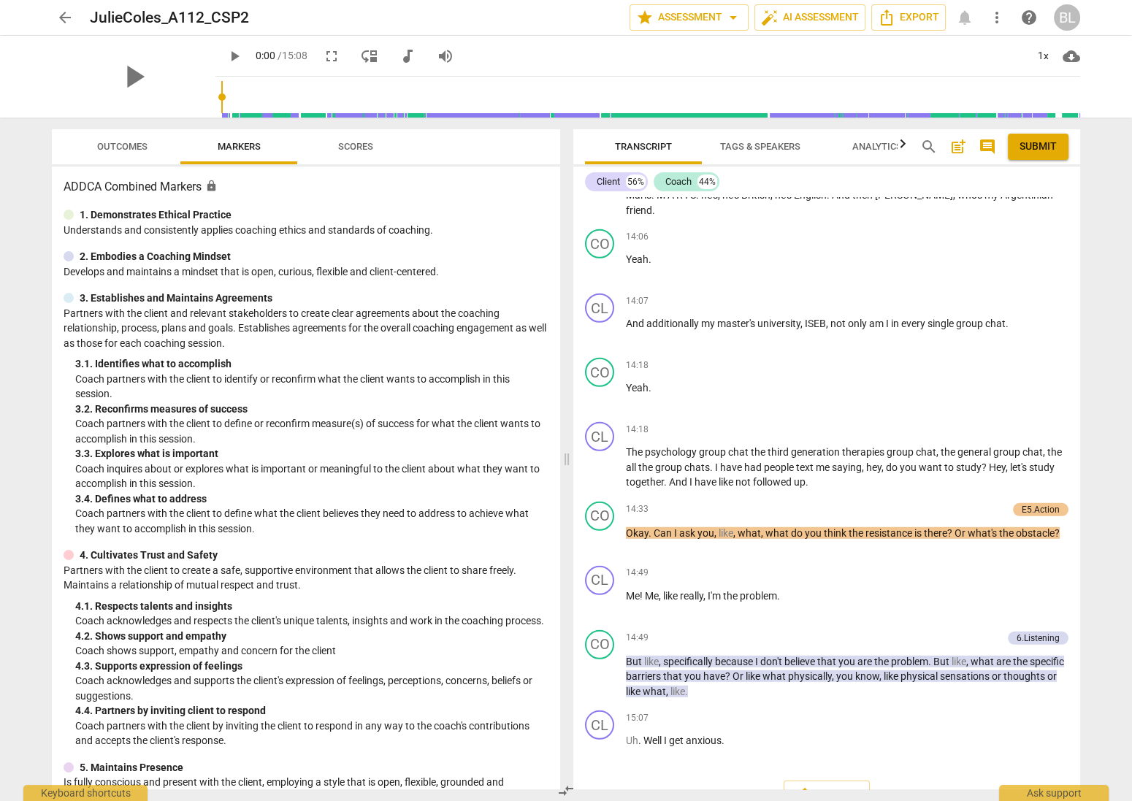
click at [64, 15] on span "arrow_back" at bounding box center [65, 18] width 18 height 18
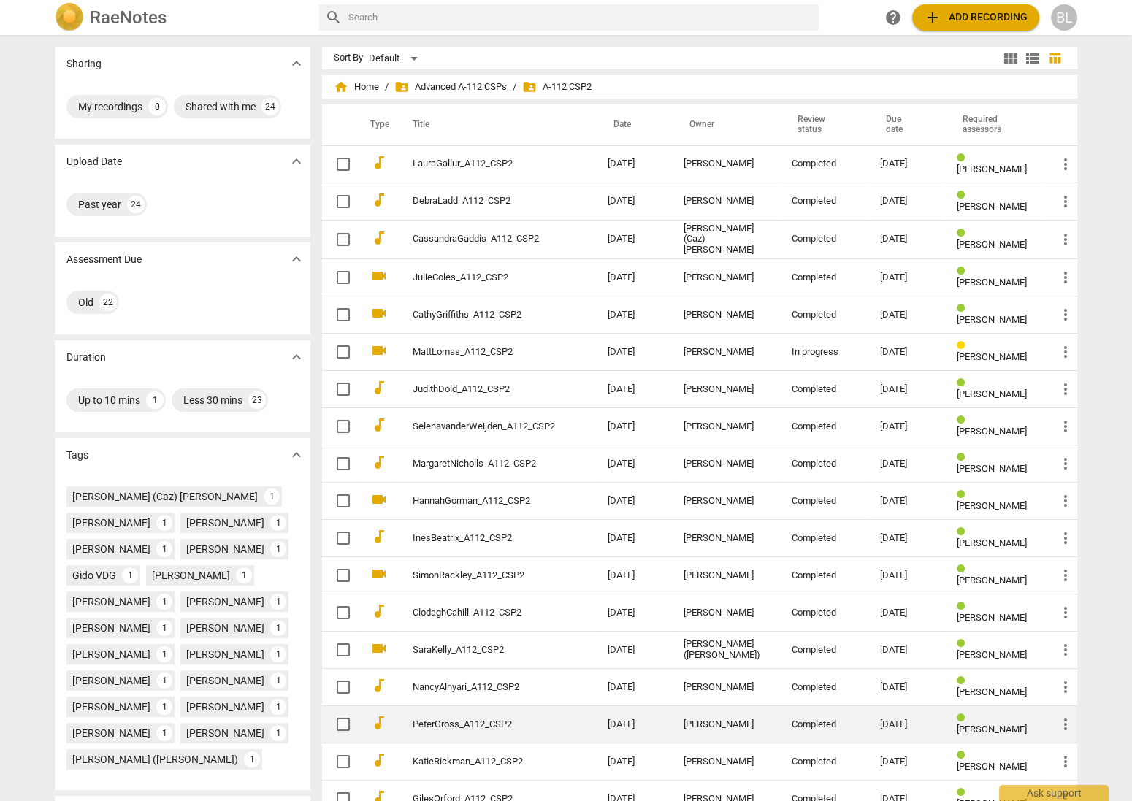
click at [699, 719] on div "[PERSON_NAME]" at bounding box center [725, 724] width 85 height 11
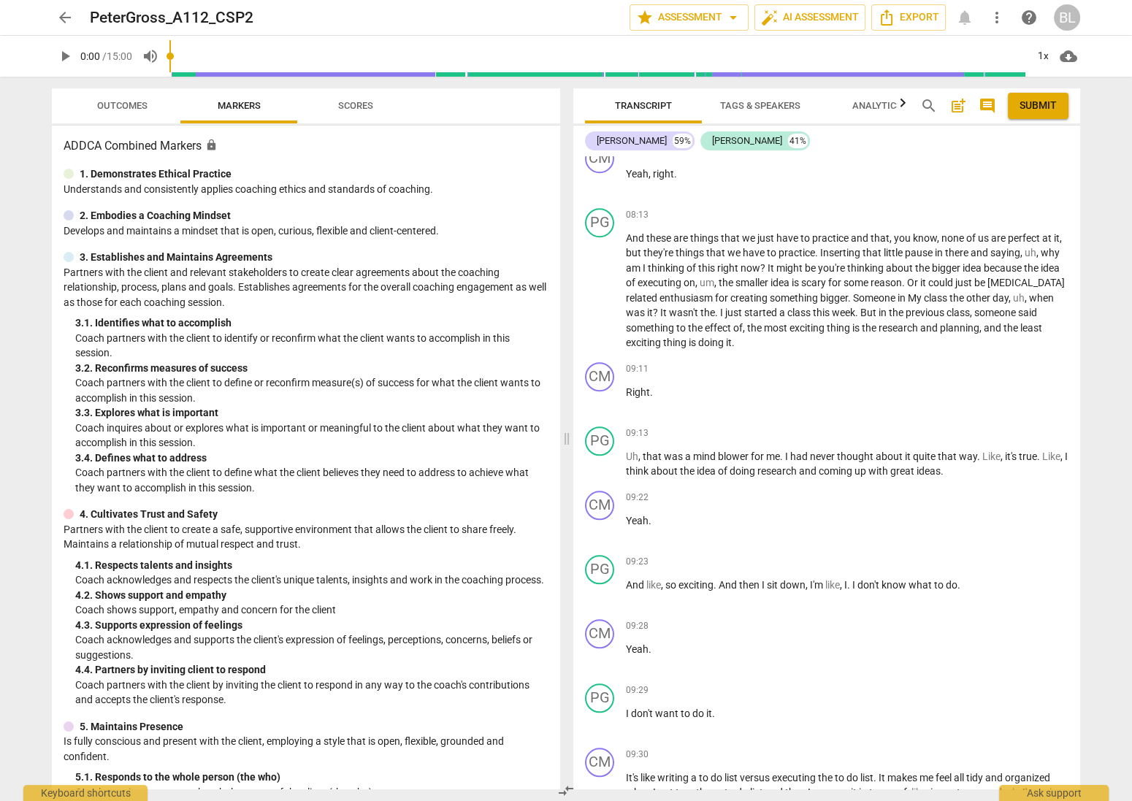
scroll to position [2558, 0]
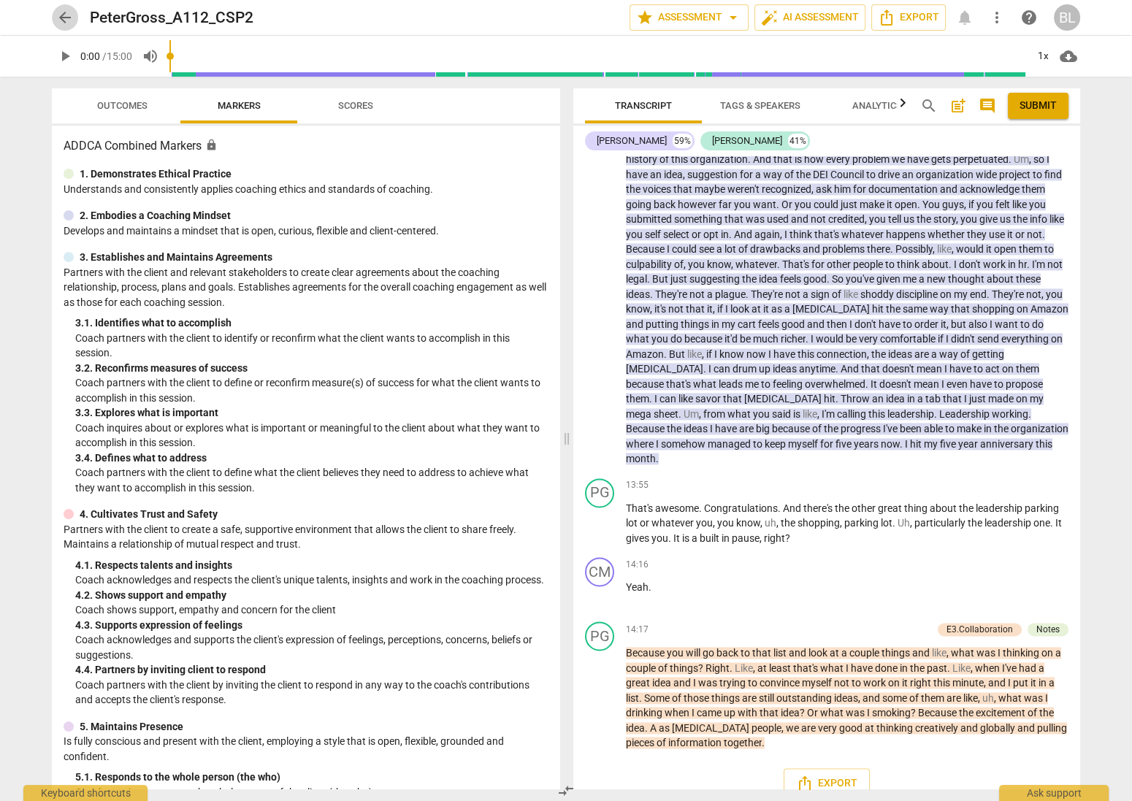
click at [63, 21] on span "arrow_back" at bounding box center [65, 18] width 18 height 18
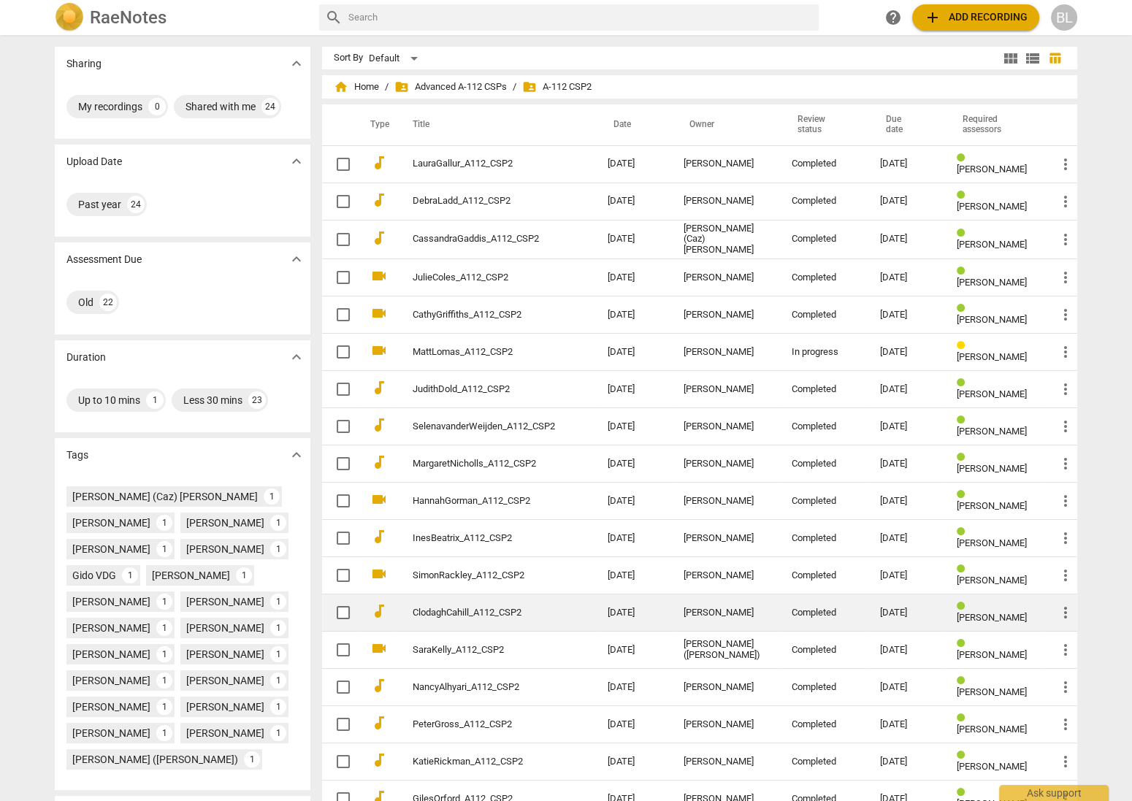
click at [499, 607] on link "ClodaghCahill_A112_CSP2" at bounding box center [484, 612] width 142 height 11
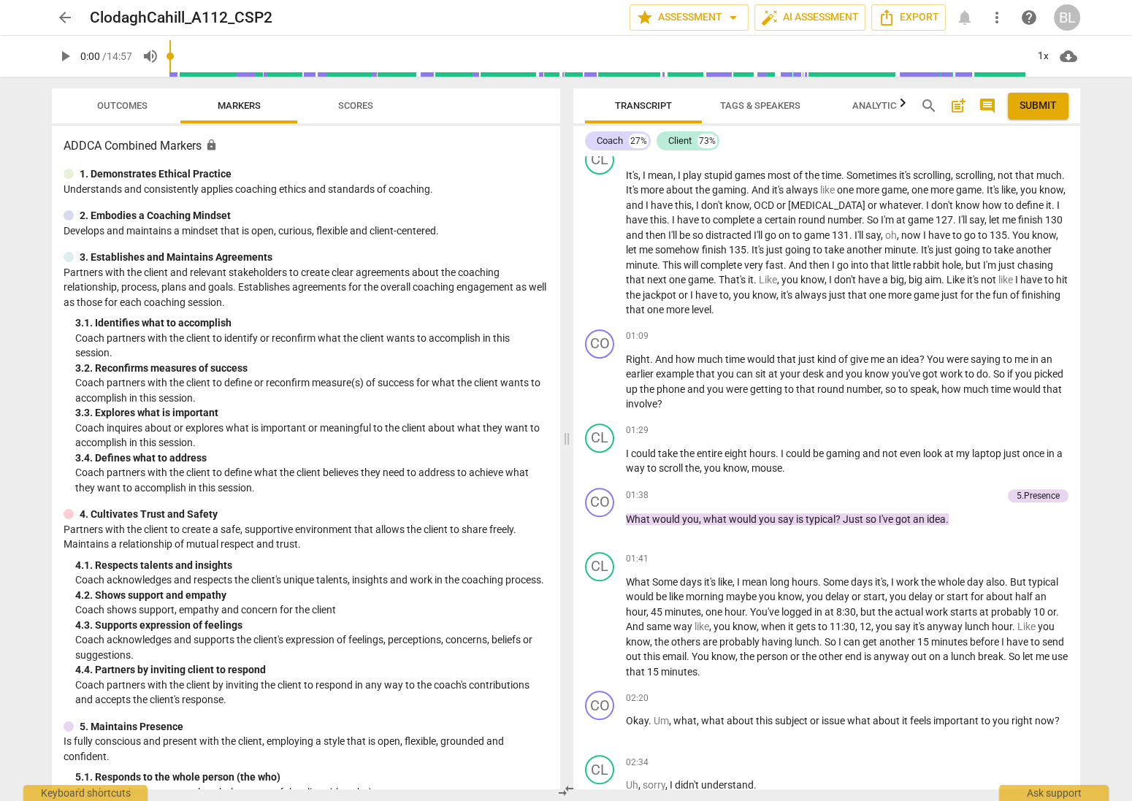
scroll to position [694, 0]
